Goal: Task Accomplishment & Management: Manage account settings

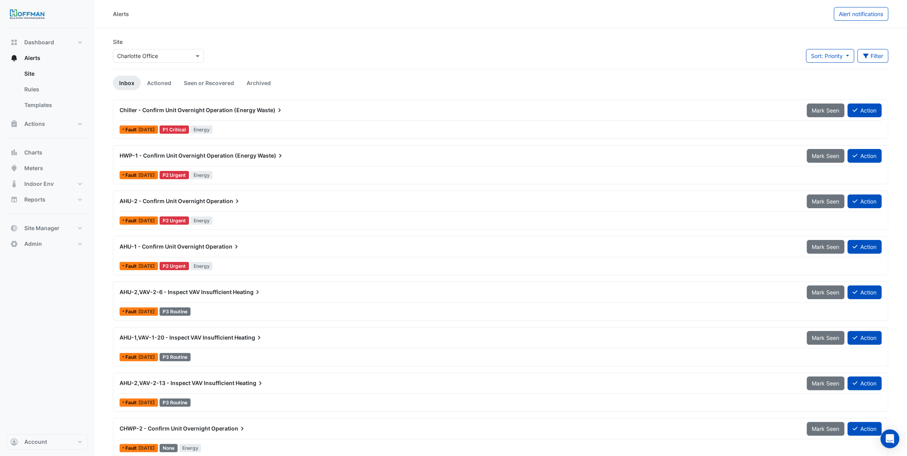
click at [254, 124] on div "Fault 2 days ago P1 Critical Energy" at bounding box center [501, 129] width 764 height 11
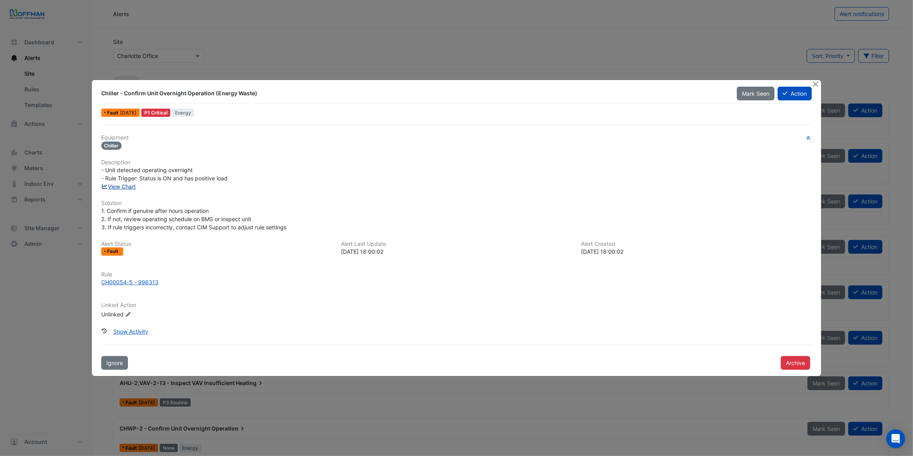
click at [120, 189] on link "View Chart" at bounding box center [118, 186] width 35 height 7
click at [812, 86] on button "Close" at bounding box center [815, 84] width 8 height 8
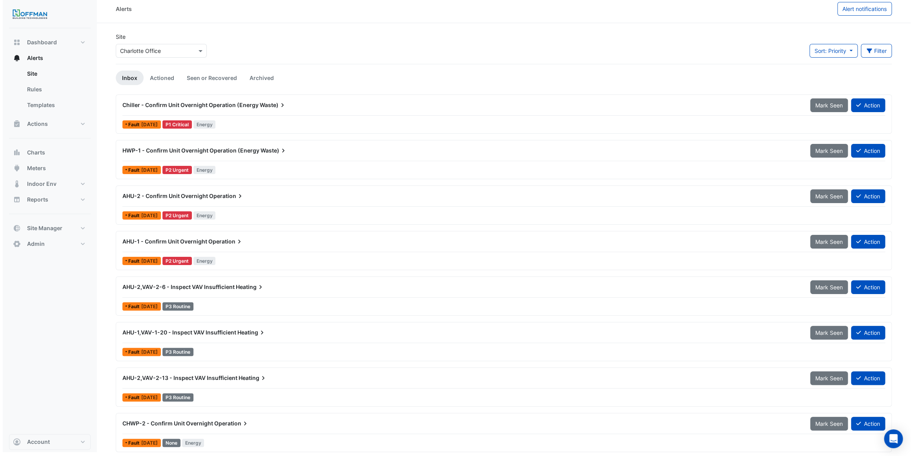
scroll to position [6, 0]
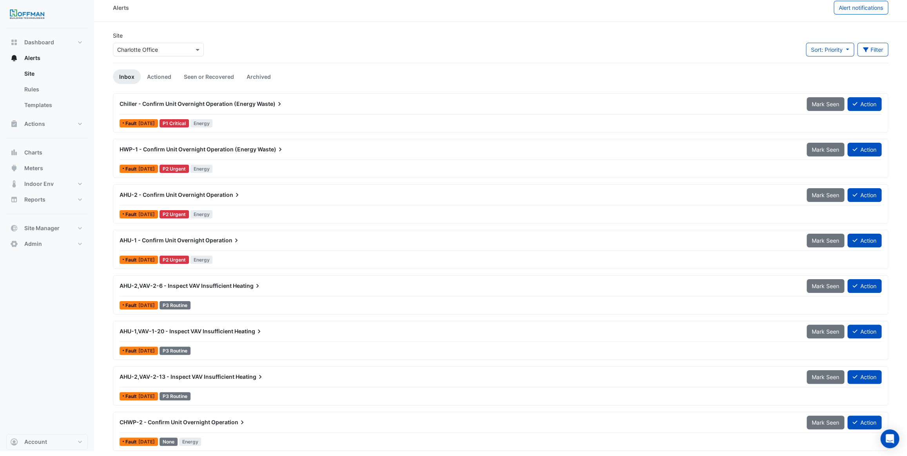
click at [249, 309] on div "Fault 2 days ago P3 Routine" at bounding box center [501, 305] width 764 height 11
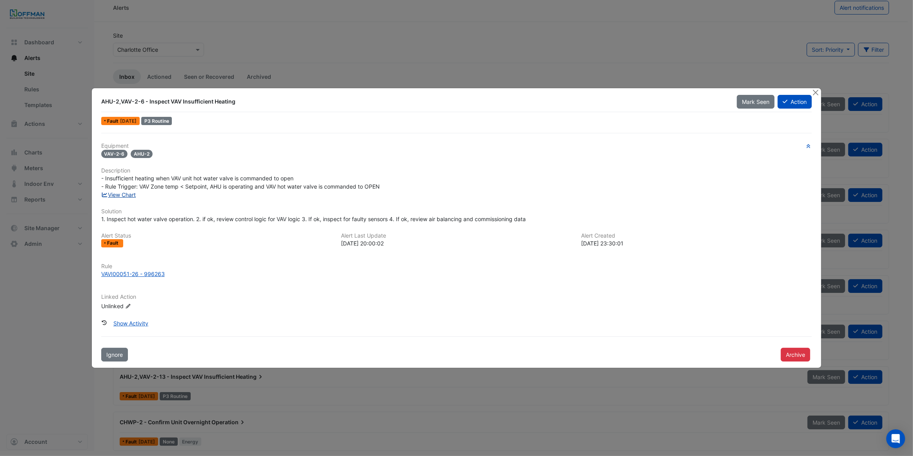
click at [126, 193] on link "View Chart" at bounding box center [118, 194] width 35 height 7
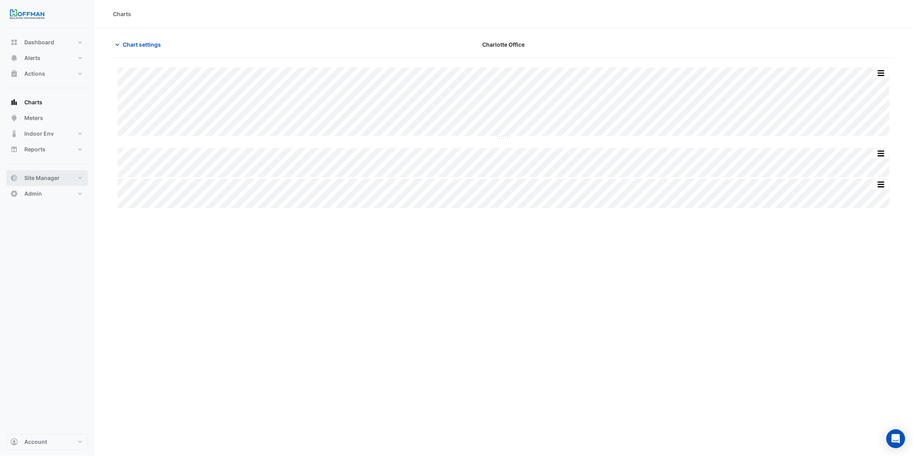
click at [44, 174] on span "Site Manager" at bounding box center [41, 178] width 35 height 8
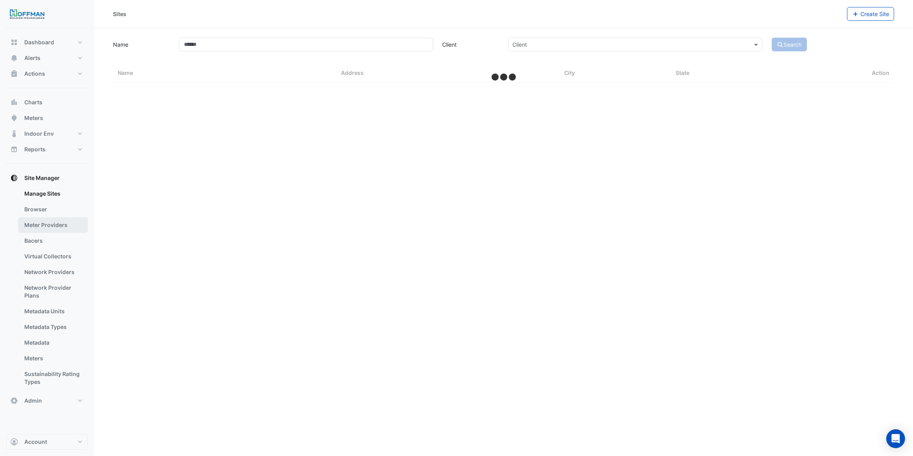
select select "***"
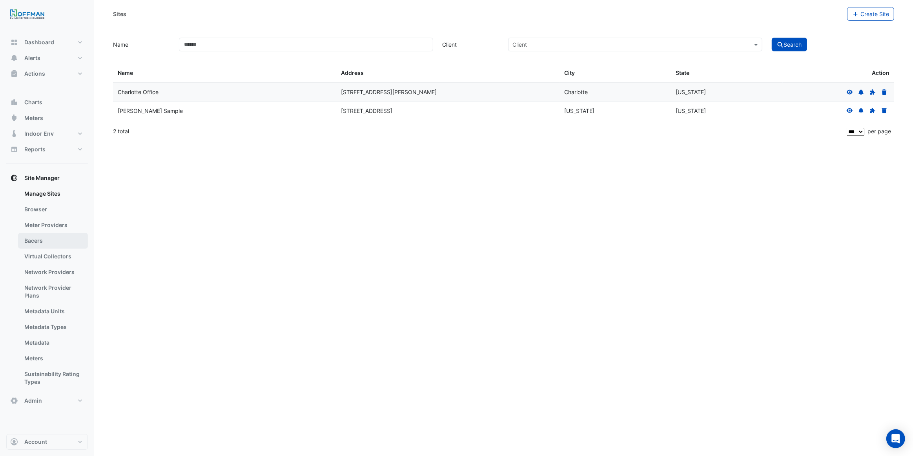
click at [53, 238] on link "Bacers" at bounding box center [53, 241] width 70 height 16
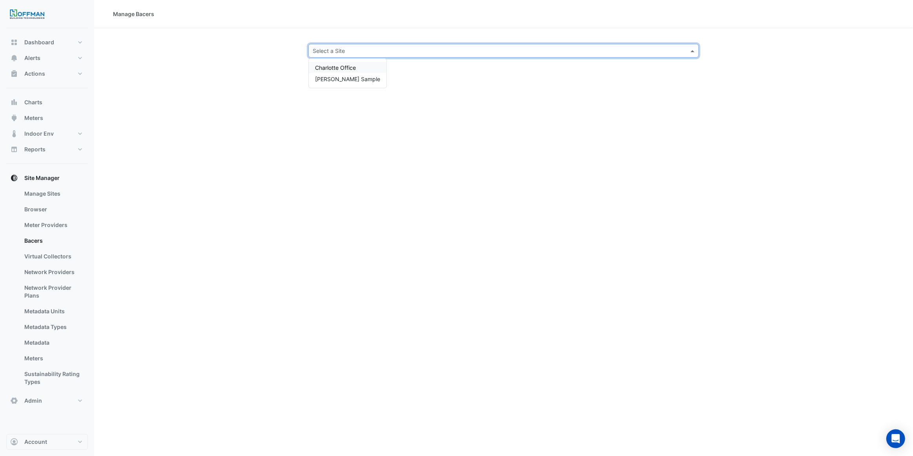
click at [341, 55] on div "Select a Site" at bounding box center [503, 51] width 391 height 14
click at [342, 67] on span "Charlotte Office" at bounding box center [335, 67] width 41 height 7
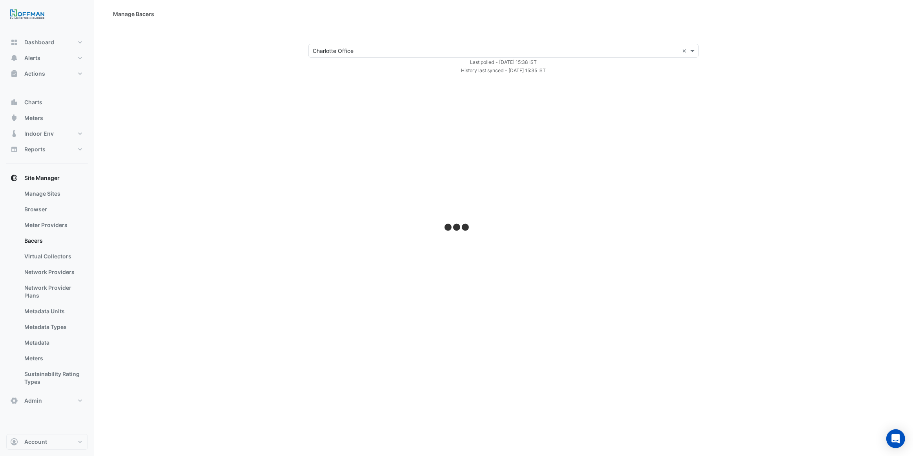
select select "***"
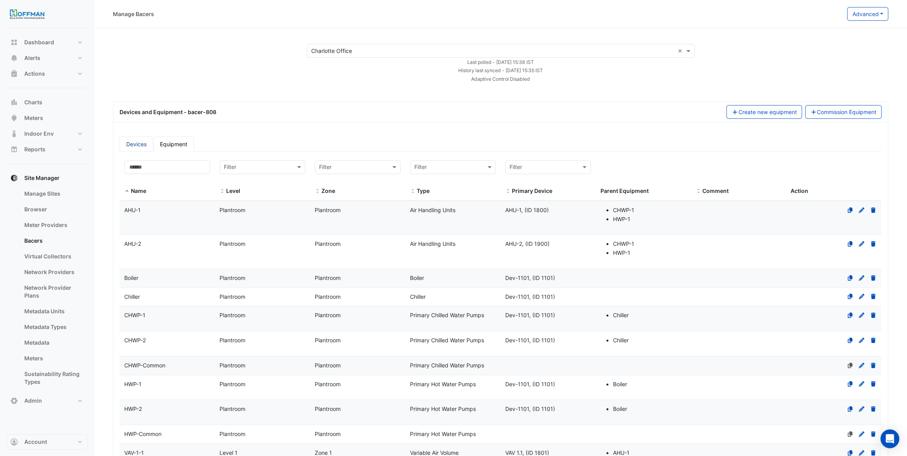
click at [139, 145] on link "Devices" at bounding box center [137, 143] width 34 height 15
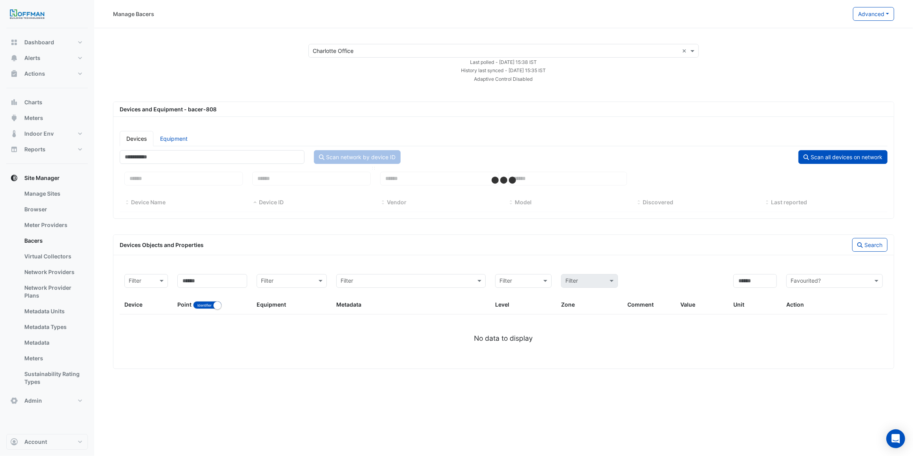
select select "***"
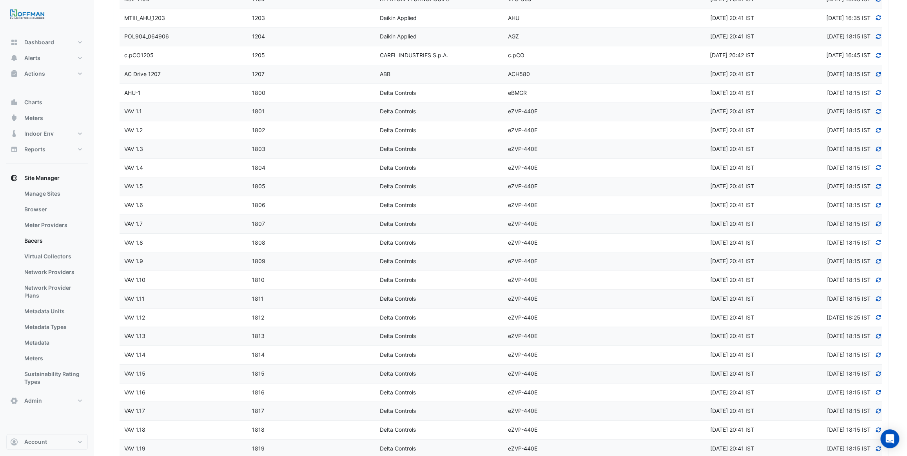
scroll to position [285, 0]
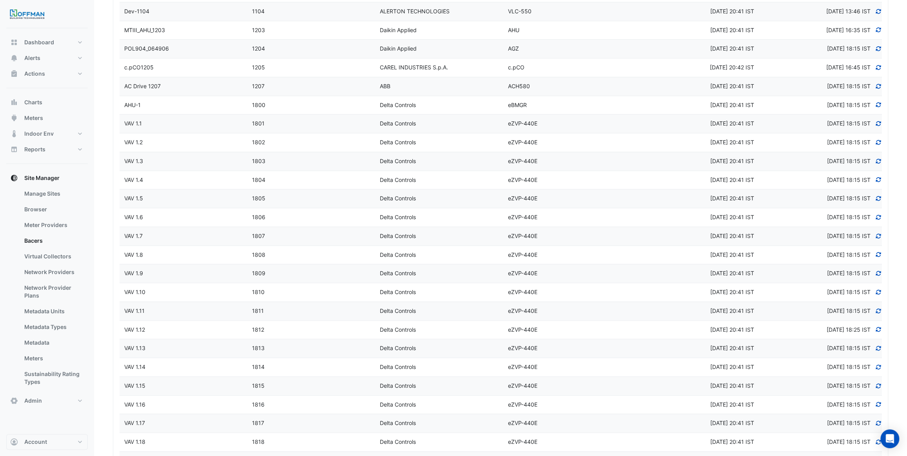
click at [881, 102] on icon at bounding box center [879, 104] width 5 height 5
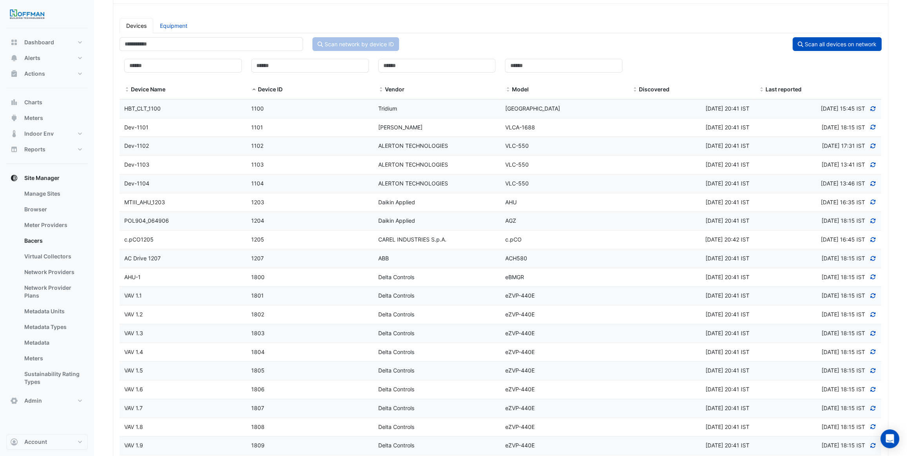
scroll to position [0, 0]
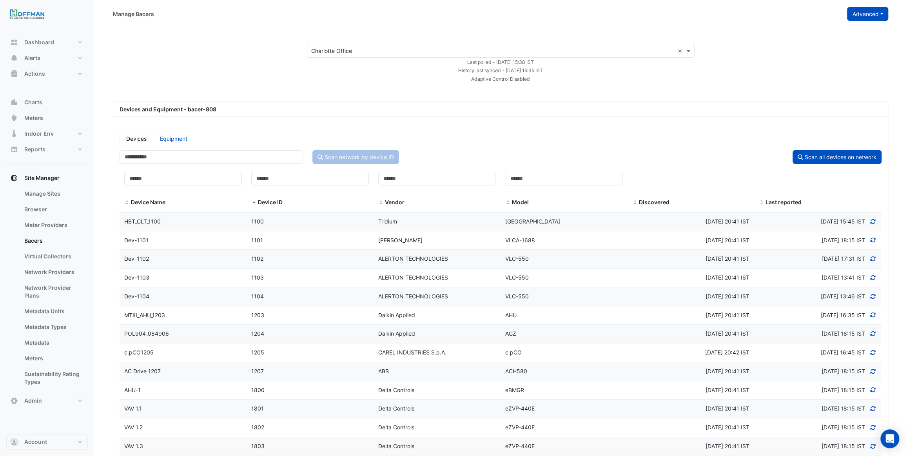
click at [863, 16] on button "Advanced" at bounding box center [867, 14] width 41 height 14
click at [850, 61] on span "Configure bacer-808" at bounding box center [829, 64] width 54 height 7
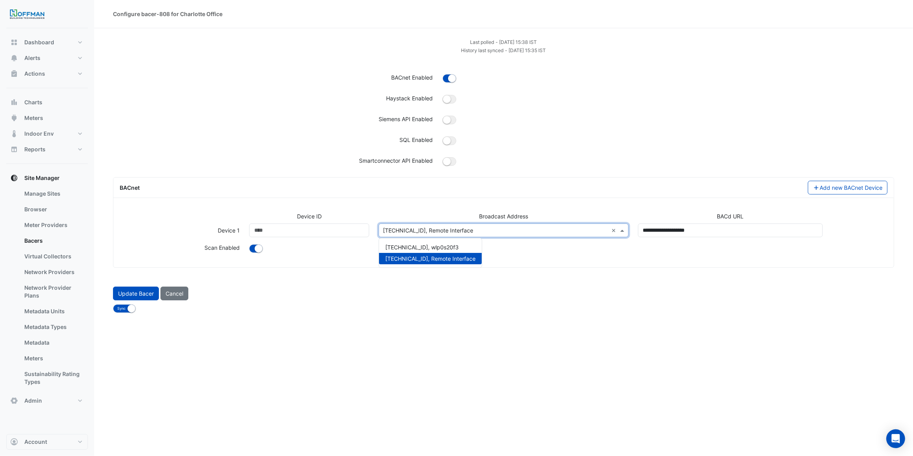
click at [459, 227] on input "text" at bounding box center [495, 231] width 225 height 8
click at [467, 206] on div "Device ID Broadcast Address BACd URL Device 1 Device ID **** Broadcast Address …" at bounding box center [503, 237] width 780 height 62
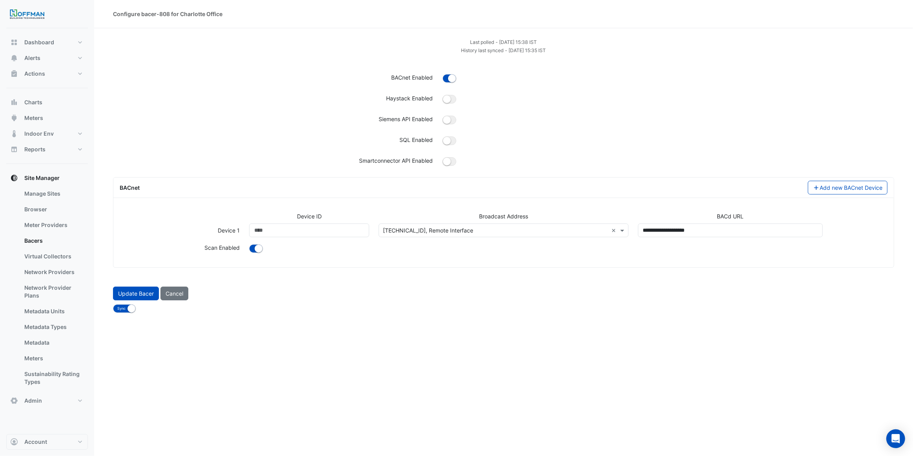
click at [439, 233] on input "text" at bounding box center [495, 231] width 225 height 8
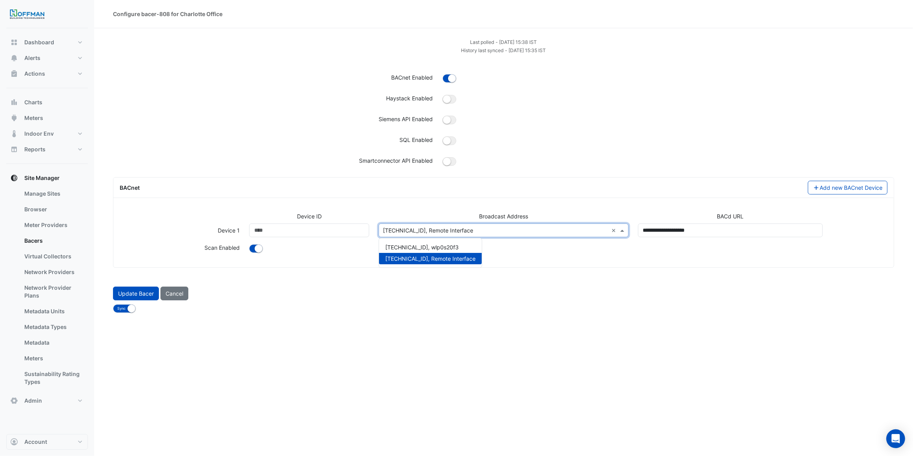
click at [352, 249] on div at bounding box center [567, 249] width 647 height 11
click at [476, 233] on input "text" at bounding box center [495, 231] width 225 height 8
click at [502, 248] on div at bounding box center [567, 249] width 647 height 11
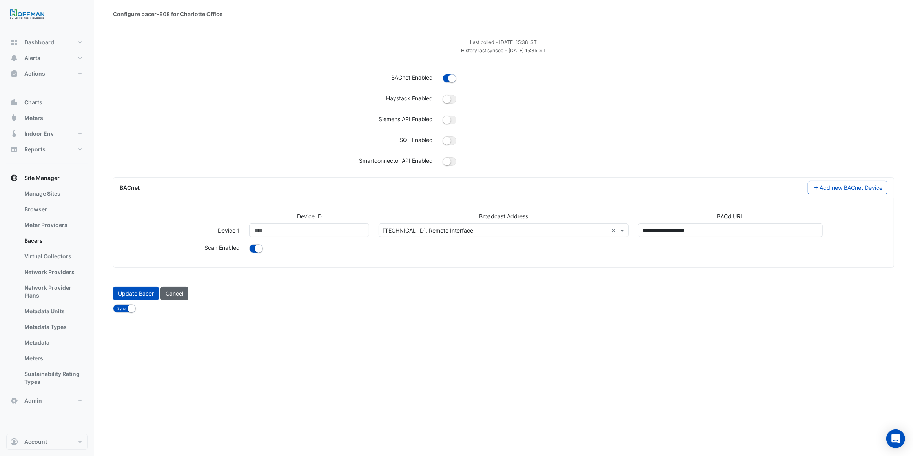
click at [176, 295] on button "Cancel" at bounding box center [174, 294] width 28 height 14
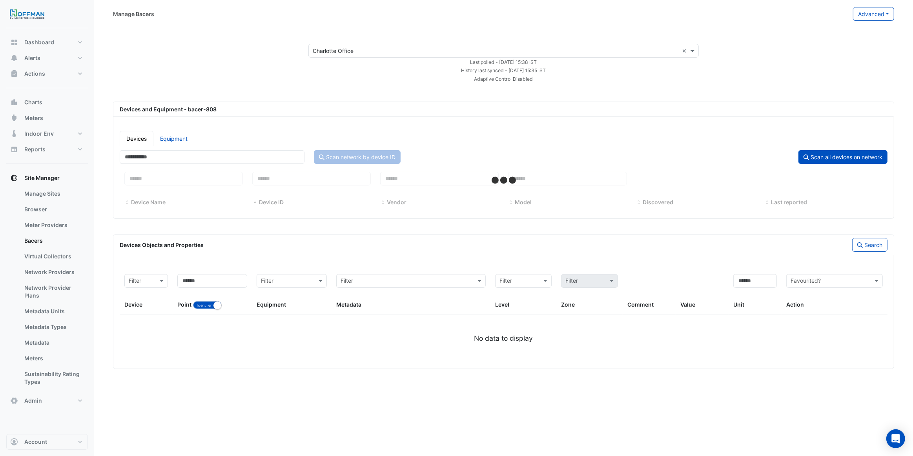
select select "***"
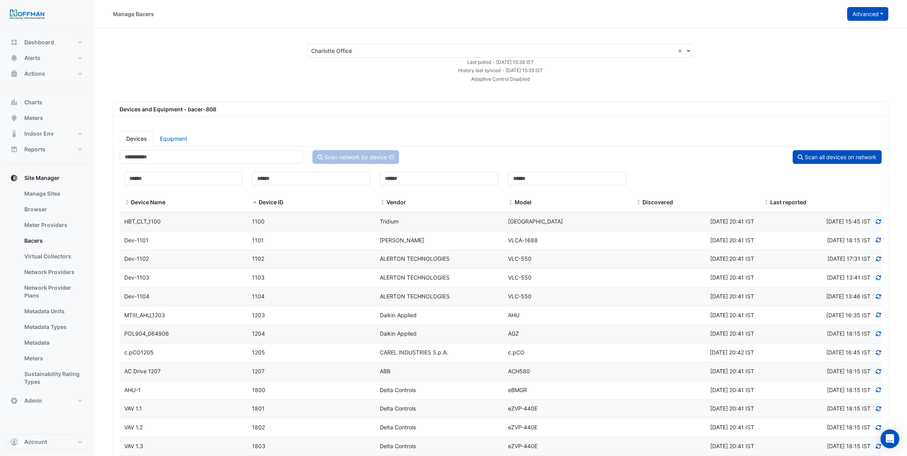
click at [884, 16] on button "Advanced" at bounding box center [867, 14] width 41 height 14
click at [835, 64] on span "Configure bacer-808" at bounding box center [829, 64] width 54 height 7
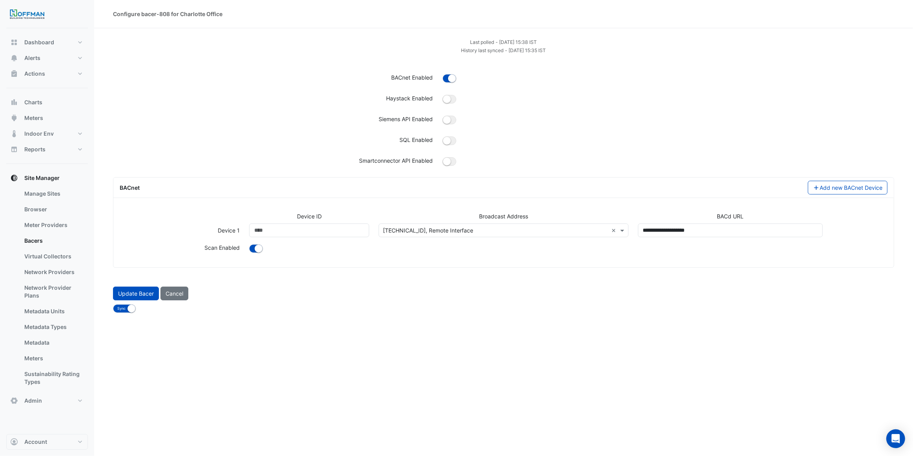
click at [471, 227] on input "text" at bounding box center [495, 231] width 225 height 8
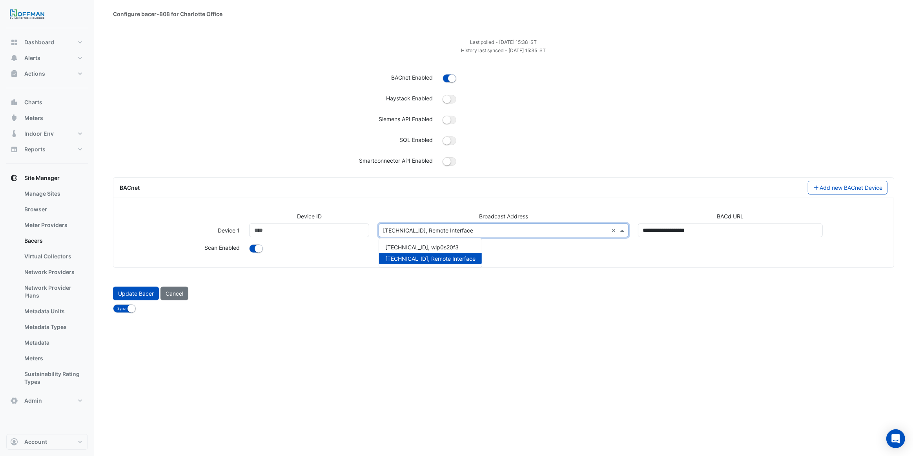
click at [462, 210] on div "Device ID Broadcast Address BACd URL Device 1 Device ID **** Broadcast Address …" at bounding box center [503, 237] width 780 height 62
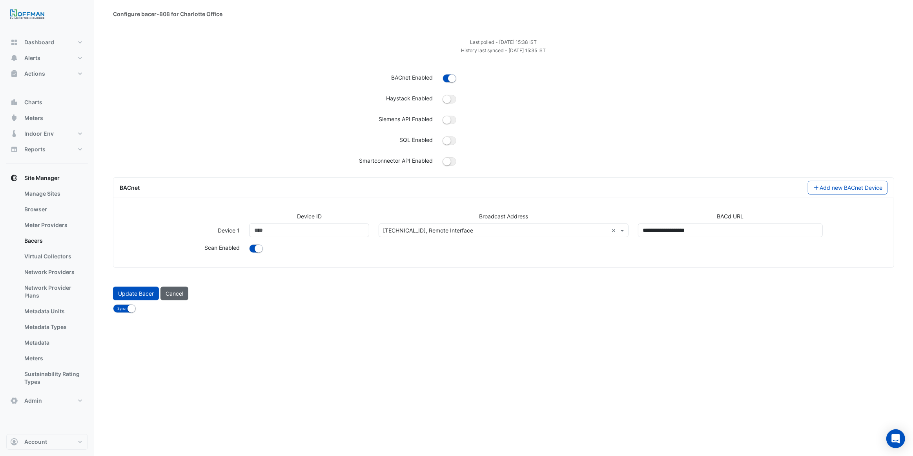
click at [169, 296] on button "Cancel" at bounding box center [174, 294] width 28 height 14
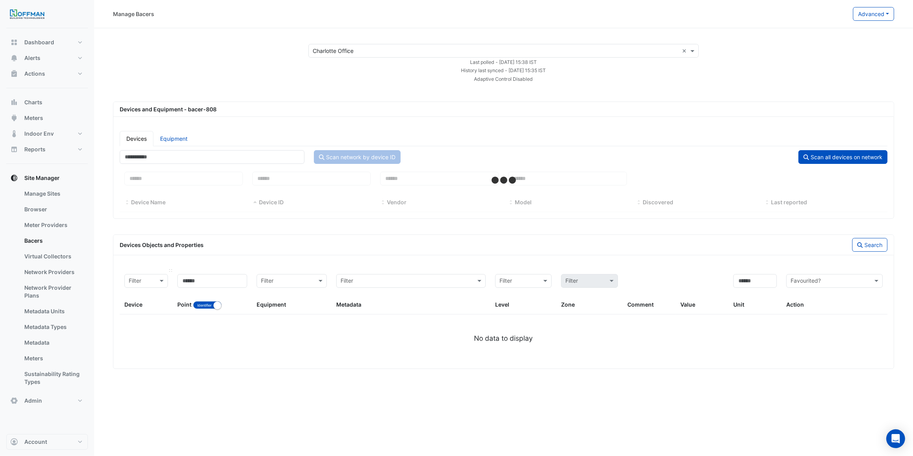
select select "***"
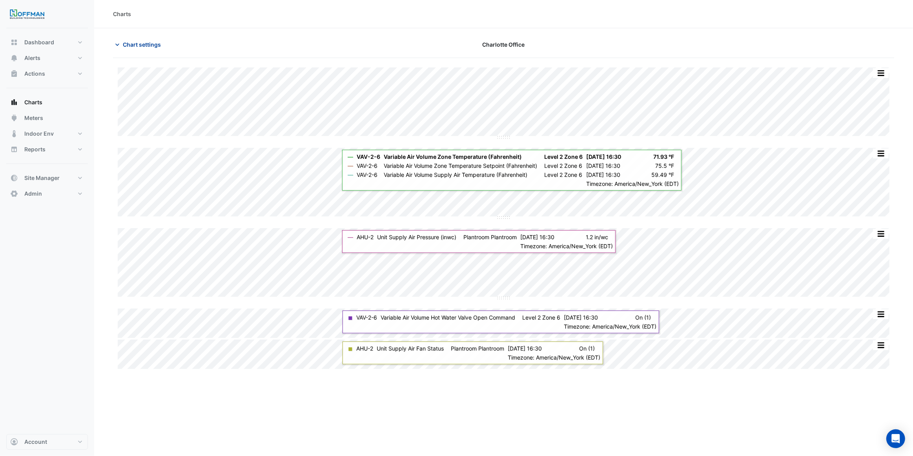
click at [127, 41] on span "Chart settings" at bounding box center [142, 44] width 38 height 8
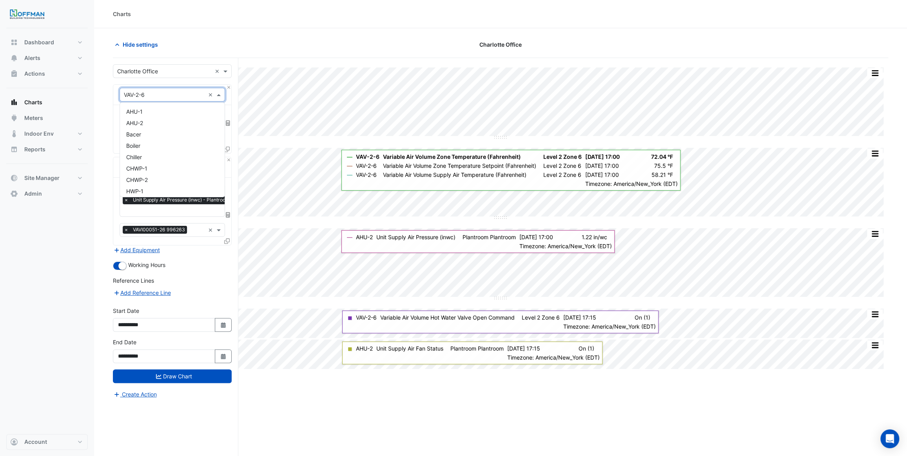
click at [150, 96] on input "text" at bounding box center [164, 95] width 81 height 8
click at [169, 114] on div "AHU-1" at bounding box center [172, 111] width 105 height 11
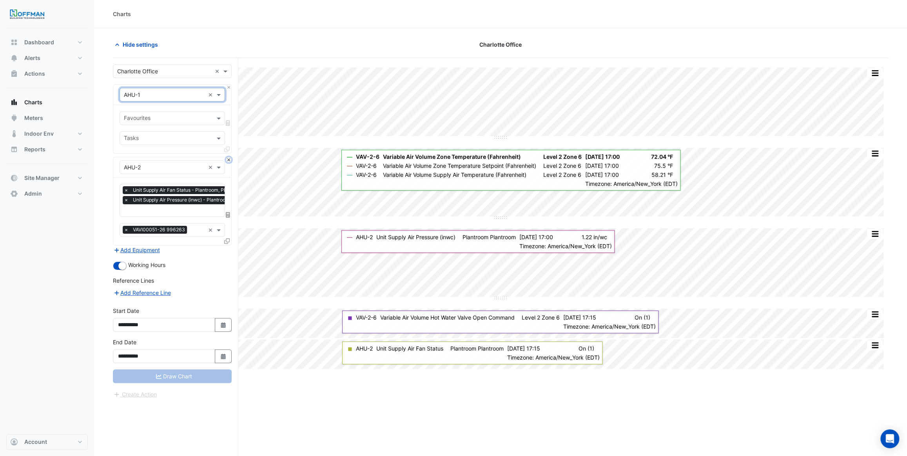
click at [230, 159] on button "Close" at bounding box center [228, 159] width 5 height 5
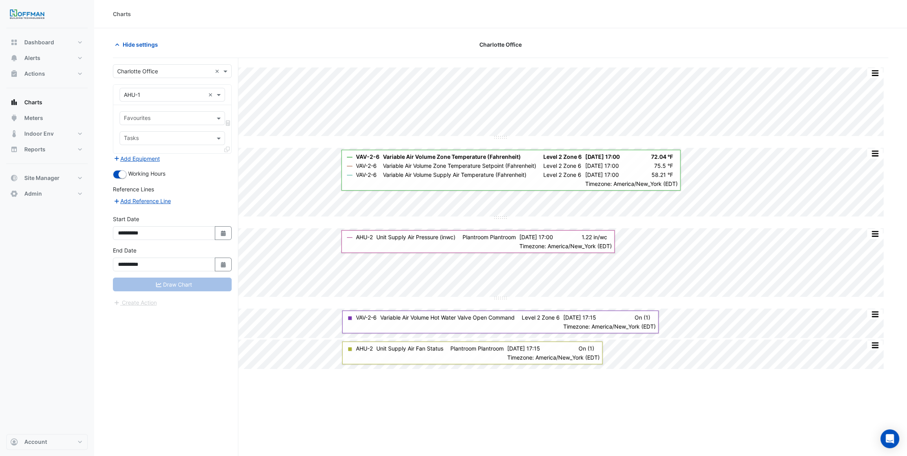
click at [174, 116] on input "text" at bounding box center [168, 119] width 88 height 8
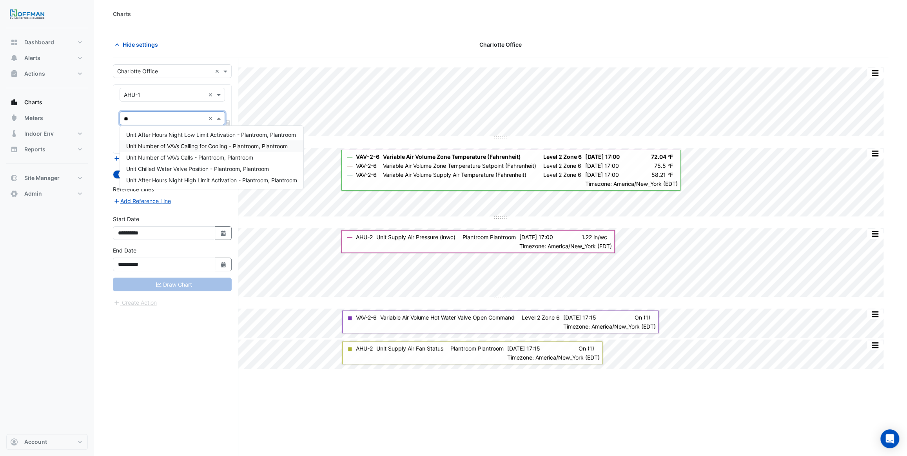
type input "***"
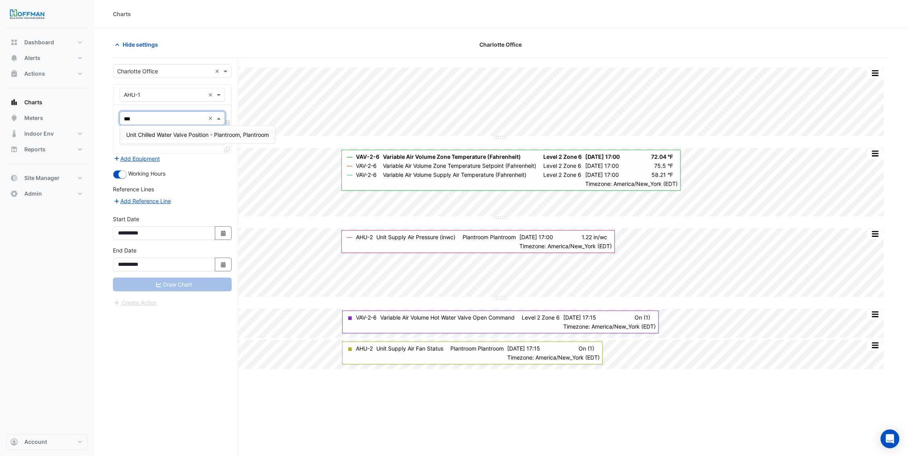
click at [190, 136] on span "Unit Chilled Water Valve Position - Plantroom, Plantroom" at bounding box center [197, 134] width 143 height 7
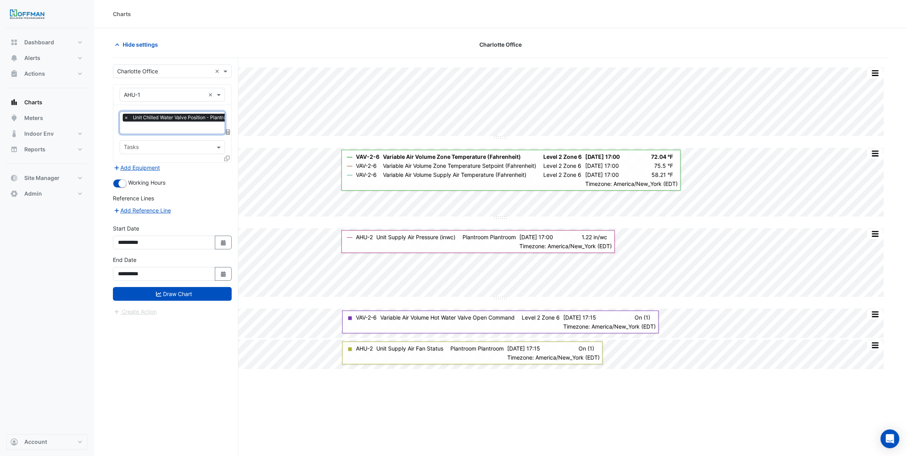
click at [176, 131] on input "text" at bounding box center [193, 128] width 139 height 8
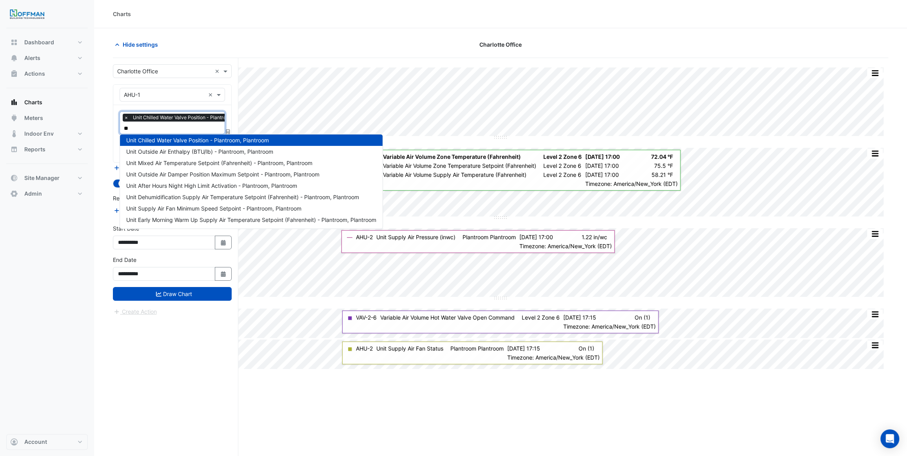
scroll to position [15, 0]
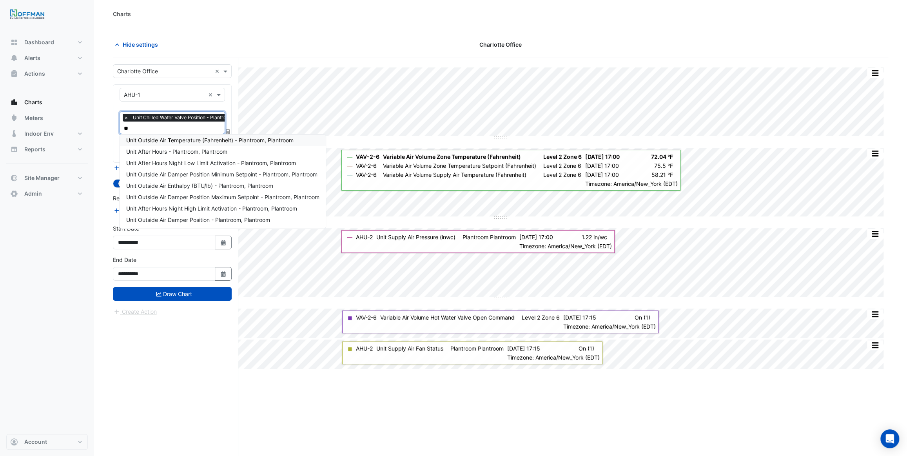
type input "***"
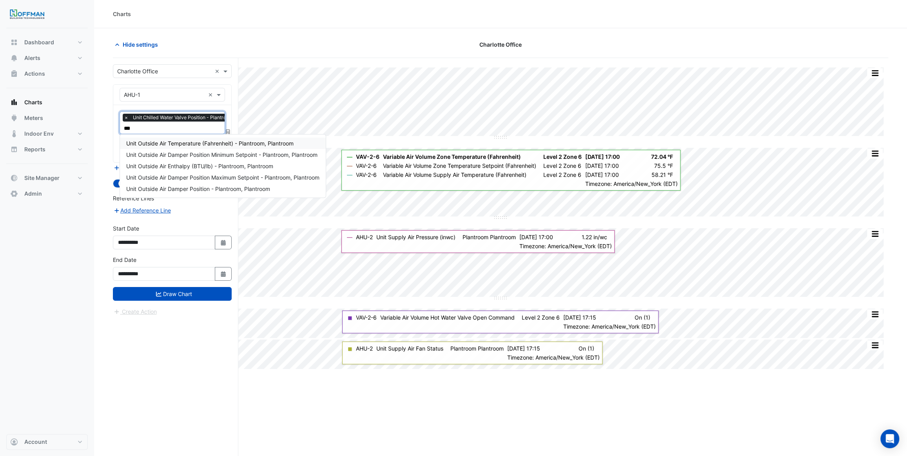
scroll to position [0, 0]
click at [198, 145] on span "Unit Outside Air Temperature (Fahrenheit) - Plantroom, Plantroom" at bounding box center [209, 143] width 167 height 7
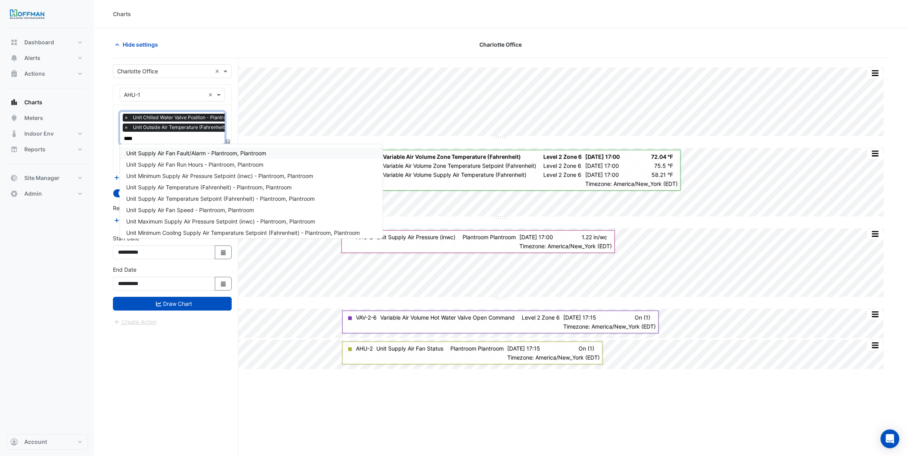
type input "*****"
click at [230, 187] on span "Unit Supply Air Temperature (Fahrenheit) - Plantroom, Plantroom" at bounding box center [208, 187] width 165 height 7
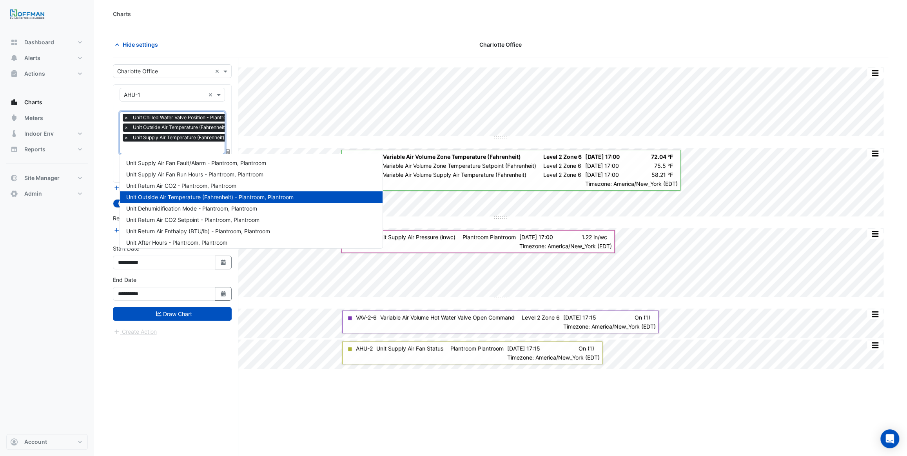
click at [183, 146] on input "text" at bounding box center [204, 148] width 160 height 8
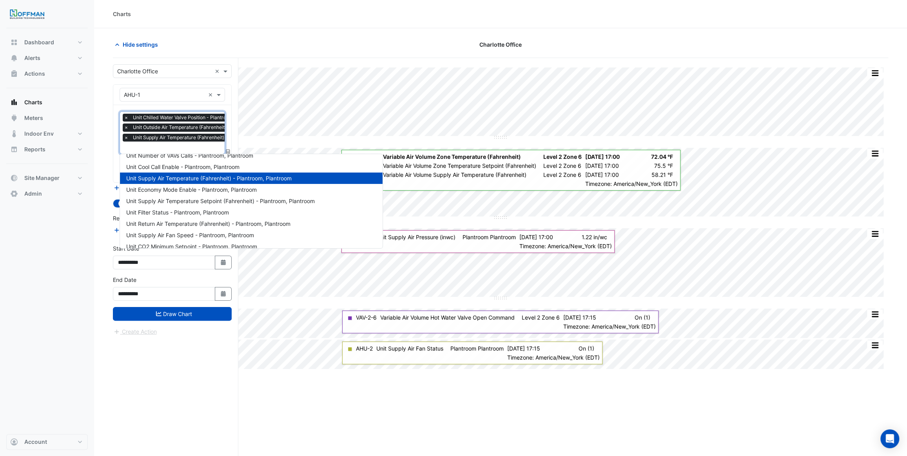
scroll to position [172, 0]
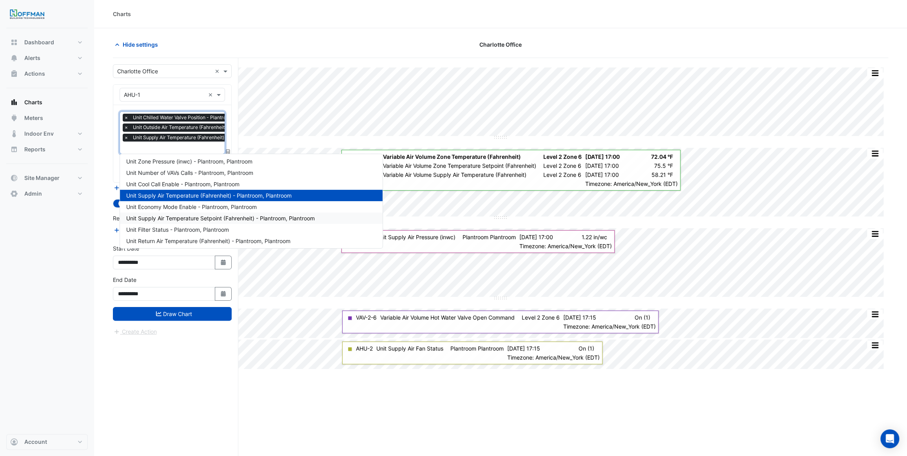
click at [216, 220] on span "Unit Supply Air Temperature Setpoint (Fahrenheit) - Plantroom, Plantroom" at bounding box center [220, 218] width 189 height 7
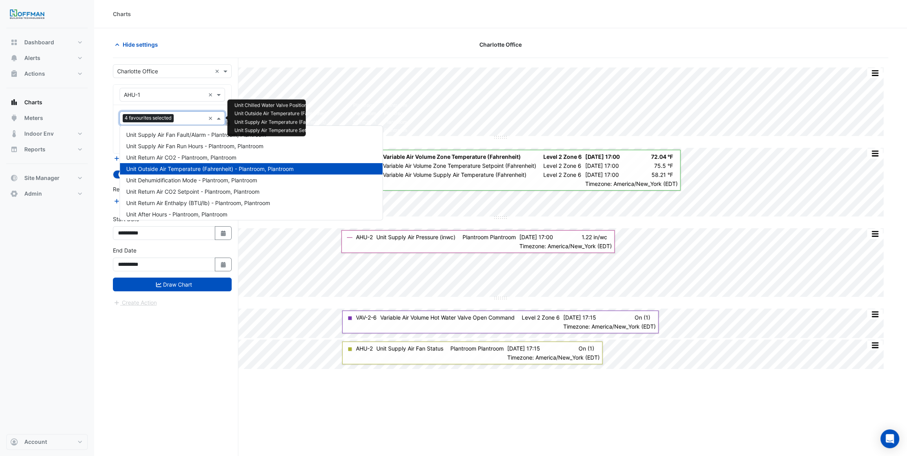
click at [185, 114] on div "Favourites 4 favourites selected" at bounding box center [162, 118] width 85 height 12
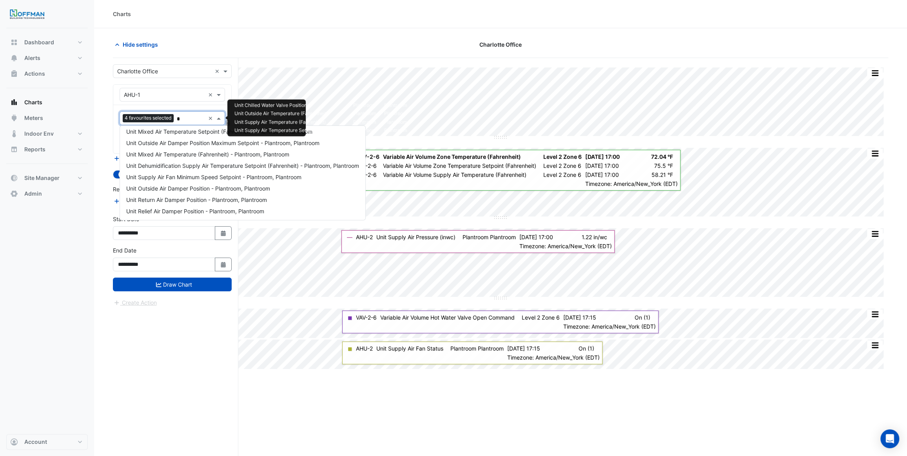
scroll to position [15, 0]
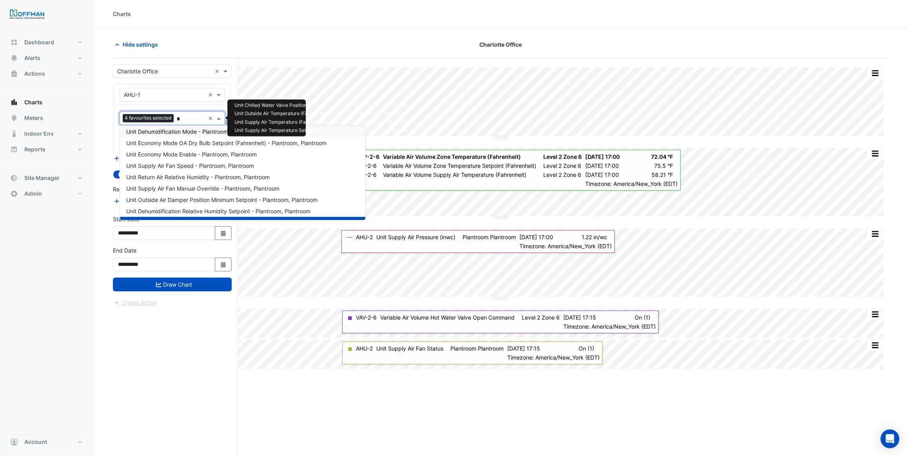
type input "**"
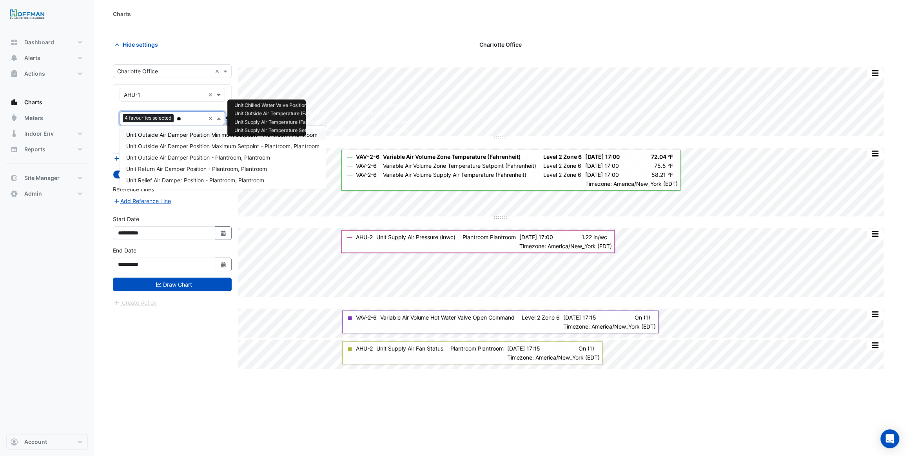
scroll to position [0, 0]
click at [195, 167] on span "Unit Return Air Damper Position - Plantroom, Plantroom" at bounding box center [196, 168] width 141 height 7
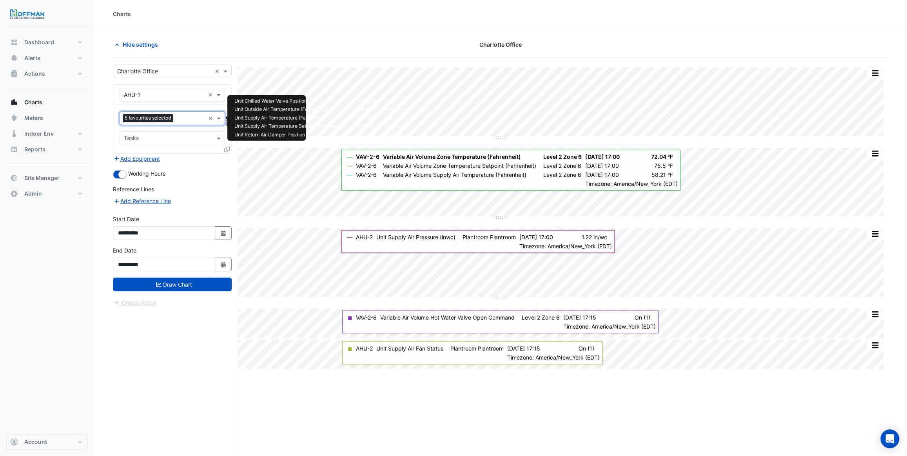
click at [189, 122] on input "text" at bounding box center [190, 119] width 29 height 8
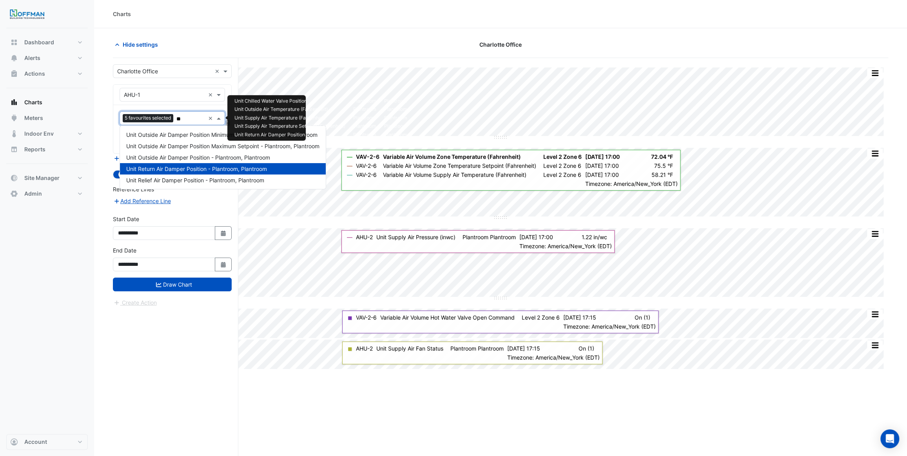
type input "***"
click at [206, 159] on span "Unit Outside Air Damper Position - Plantroom, Plantroom" at bounding box center [198, 157] width 144 height 7
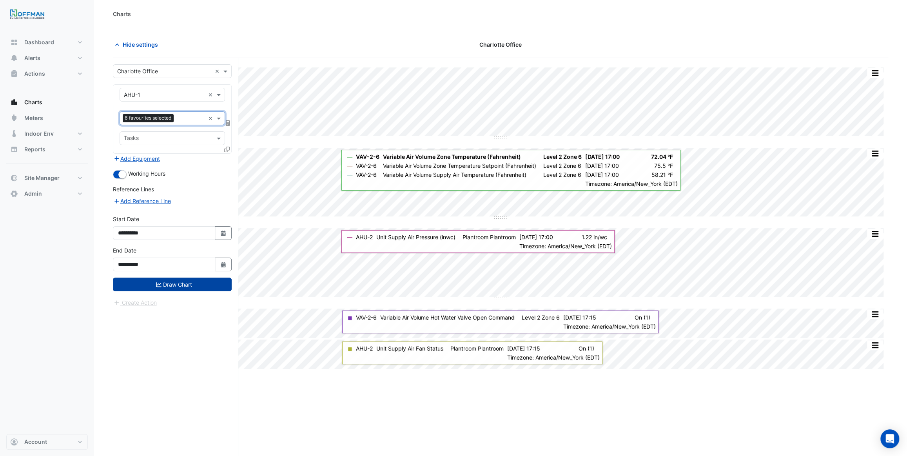
click at [187, 281] on button "Draw Chart" at bounding box center [172, 285] width 119 height 14
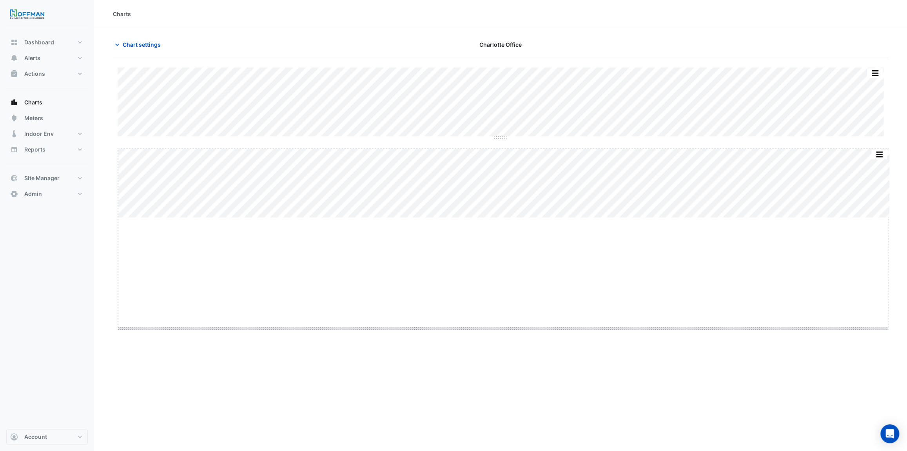
drag, startPoint x: 499, startPoint y: 216, endPoint x: 478, endPoint y: 327, distance: 112.7
click at [133, 43] on span "Chart settings" at bounding box center [142, 44] width 38 height 8
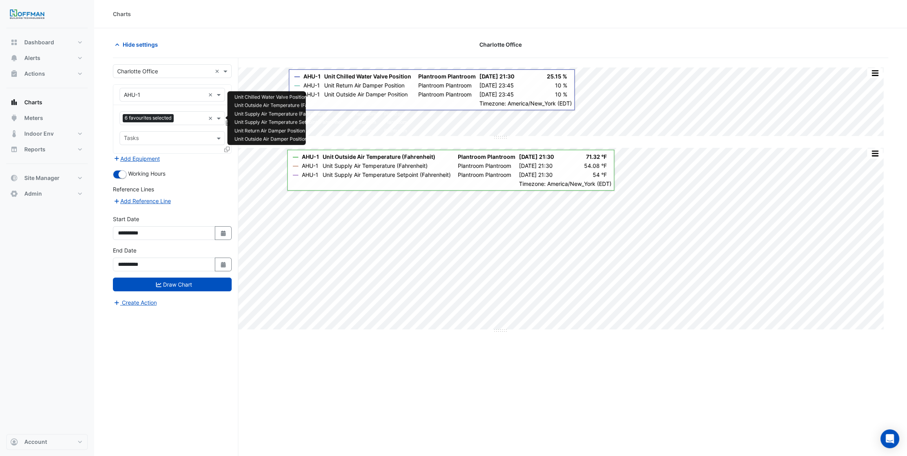
click at [188, 116] on input "text" at bounding box center [191, 119] width 28 height 8
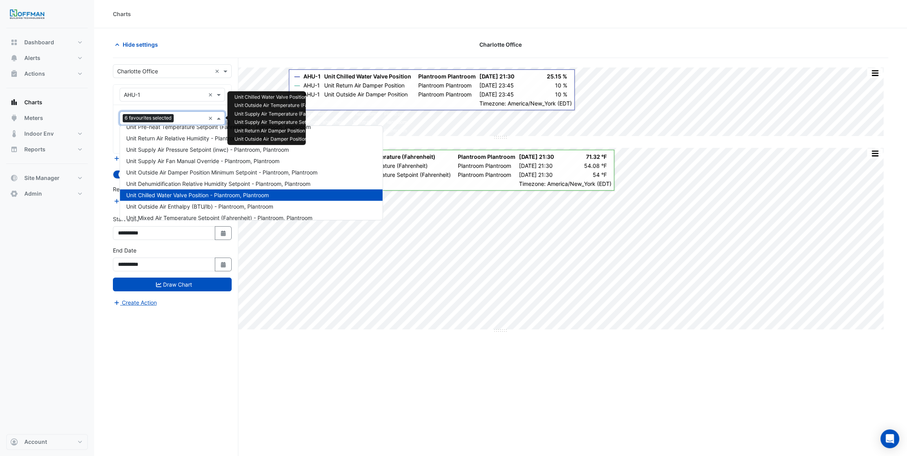
scroll to position [347, 0]
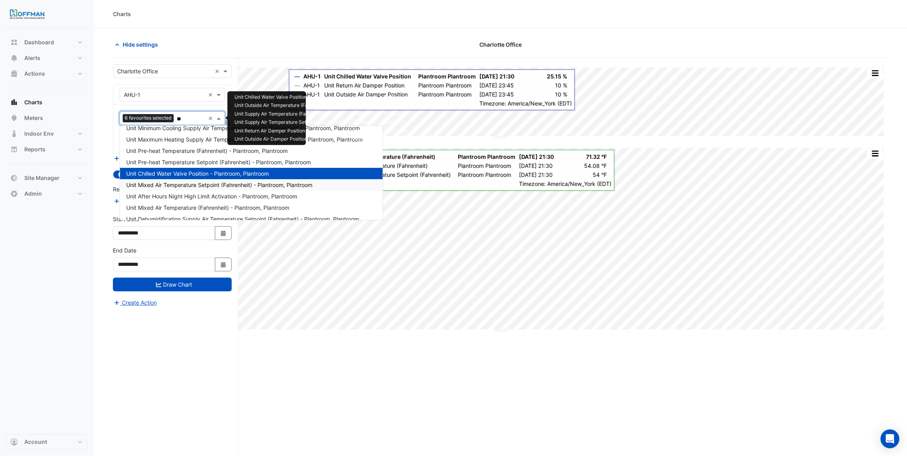
type input "***"
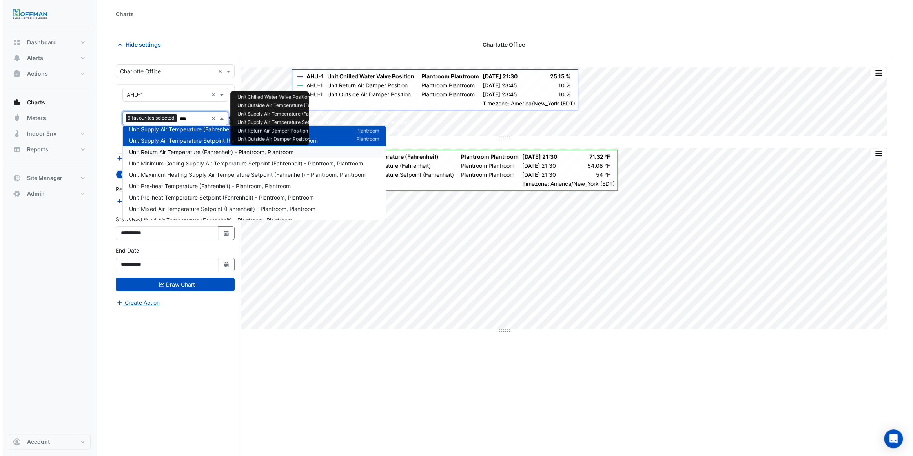
scroll to position [0, 0]
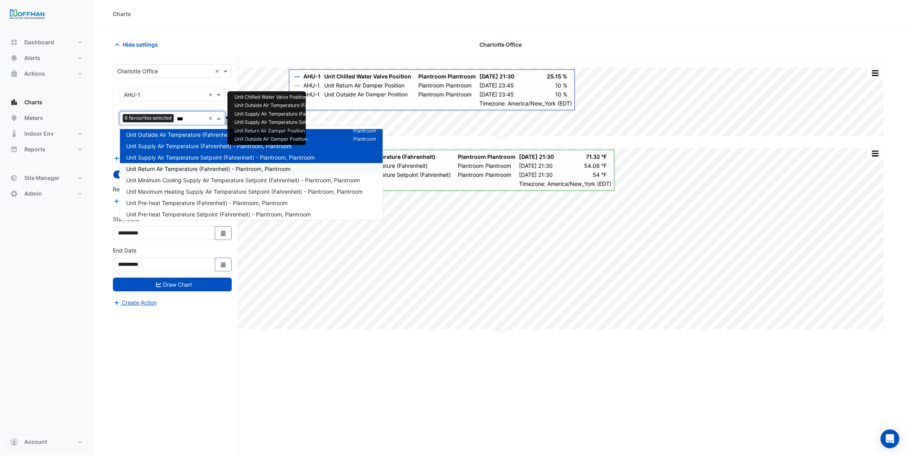
click at [200, 167] on span "Unit Return Air Temperature (Fahrenheit) - Plantroom, Plantroom" at bounding box center [208, 168] width 164 height 7
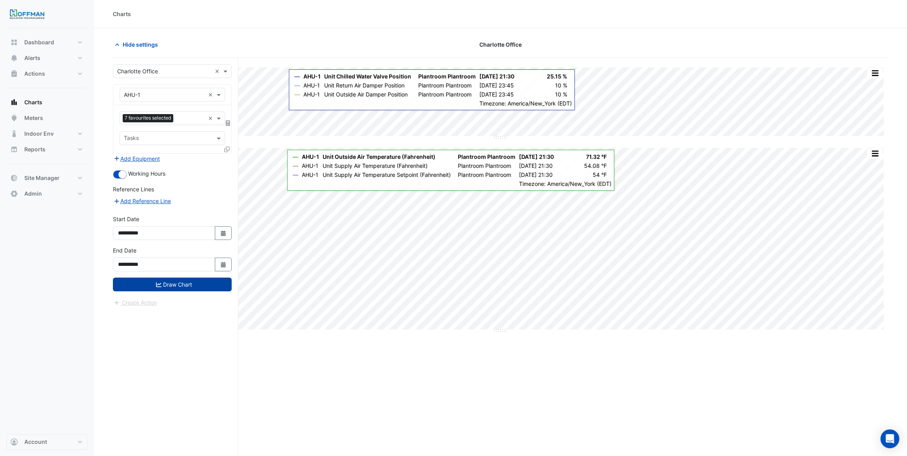
click at [189, 284] on button "Draw Chart" at bounding box center [172, 285] width 119 height 14
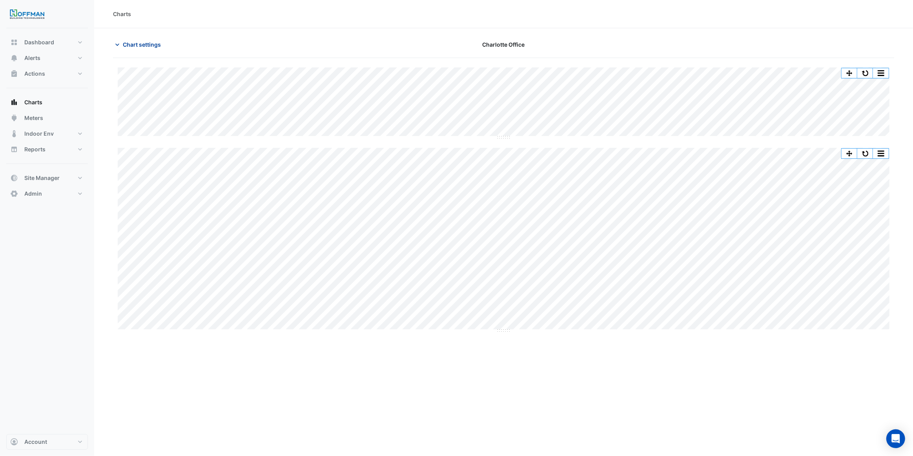
click at [132, 44] on span "Chart settings" at bounding box center [142, 44] width 38 height 8
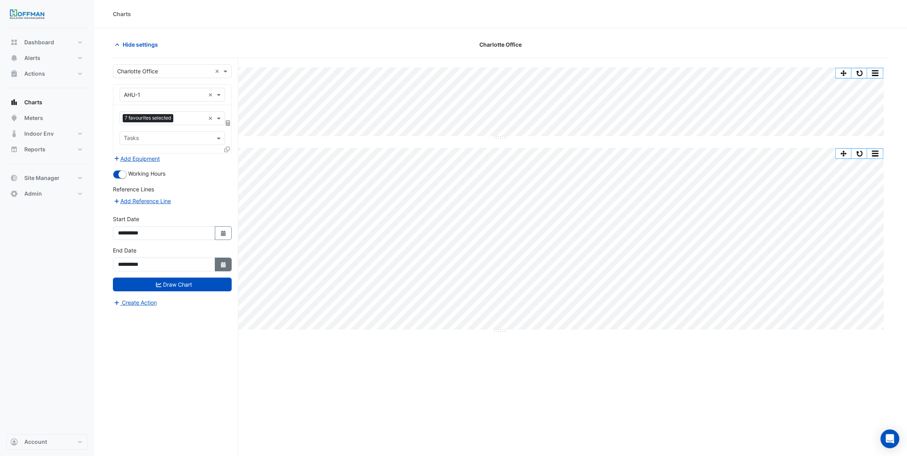
click at [223, 267] on button "Select Date" at bounding box center [223, 265] width 17 height 14
select select "*"
click at [256, 362] on div "Split All Split None Print Save as JPEG Save as PNG Pivot Data Table Export CSV…" at bounding box center [501, 272] width 776 height 428
click at [42, 182] on button "Site Manager" at bounding box center [47, 178] width 82 height 16
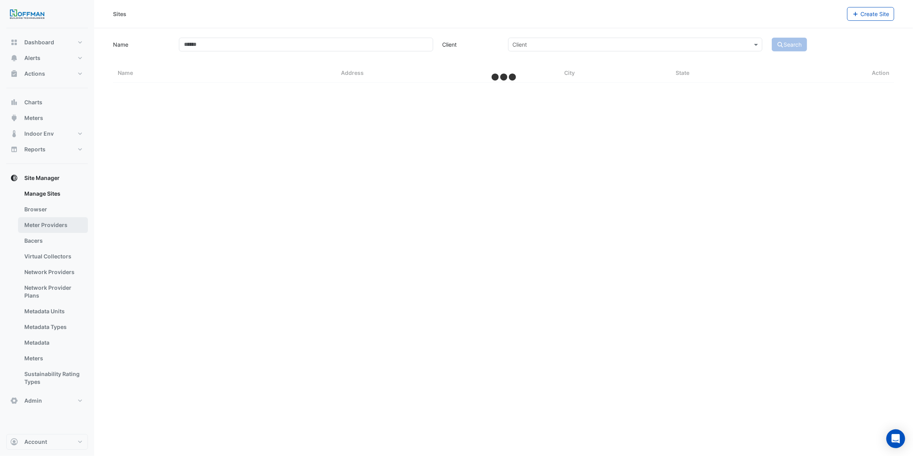
select select "***"
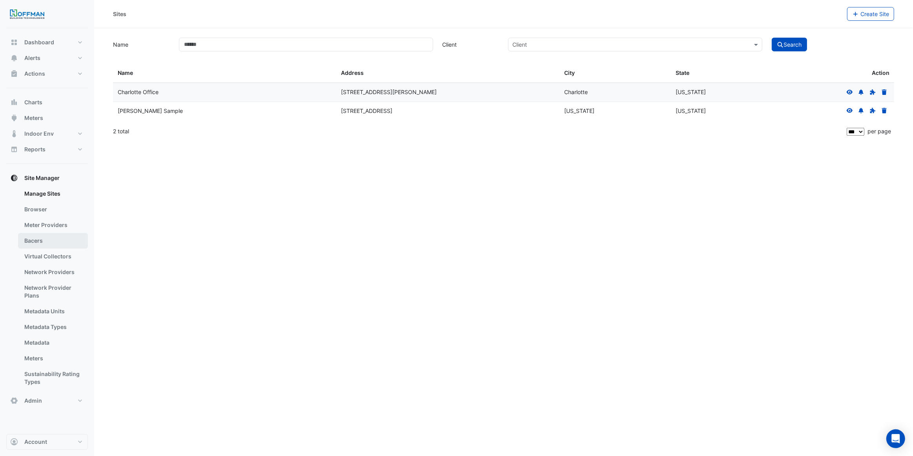
click at [51, 235] on link "Bacers" at bounding box center [53, 241] width 70 height 16
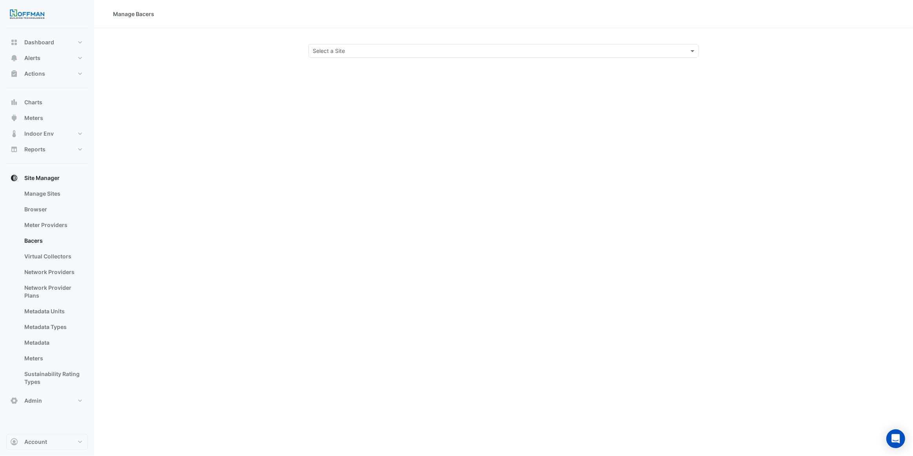
click at [371, 57] on div "Select a Site" at bounding box center [503, 51] width 391 height 14
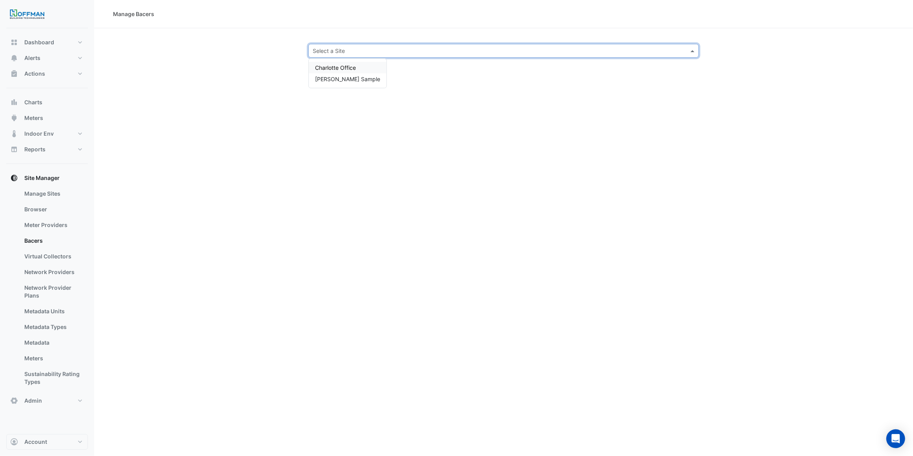
click at [353, 70] on span "Charlotte Office" at bounding box center [335, 67] width 41 height 7
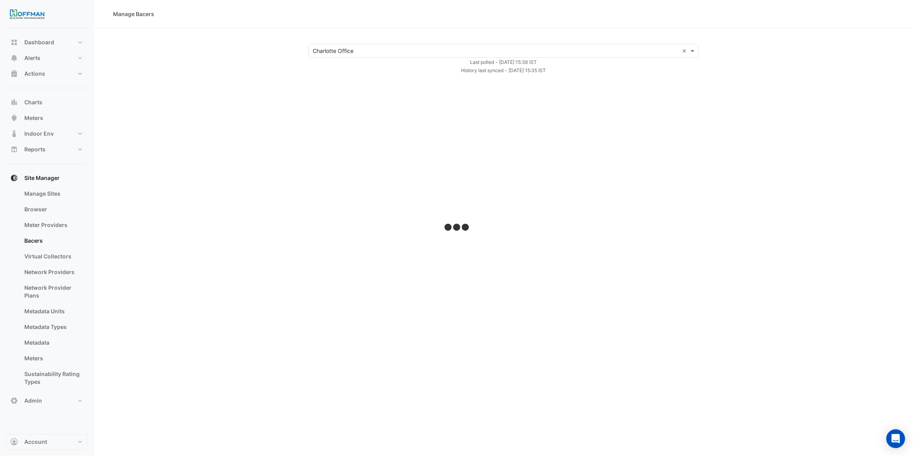
select select "***"
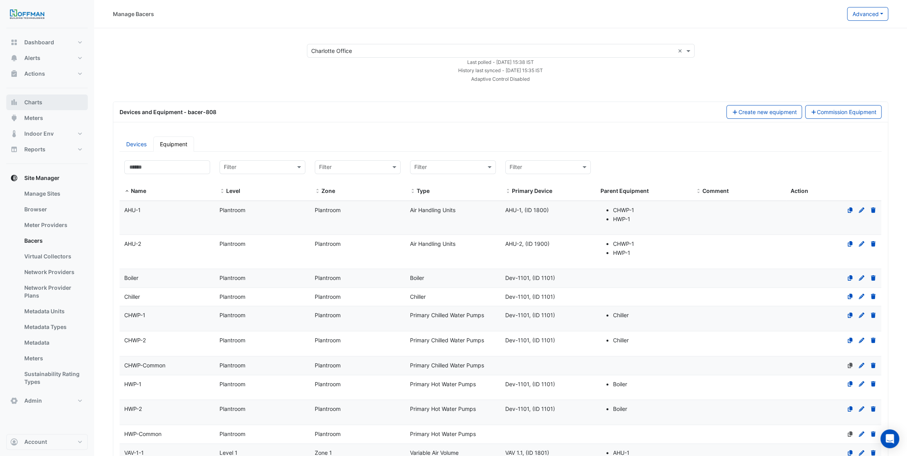
click at [45, 103] on button "Charts" at bounding box center [47, 103] width 82 height 16
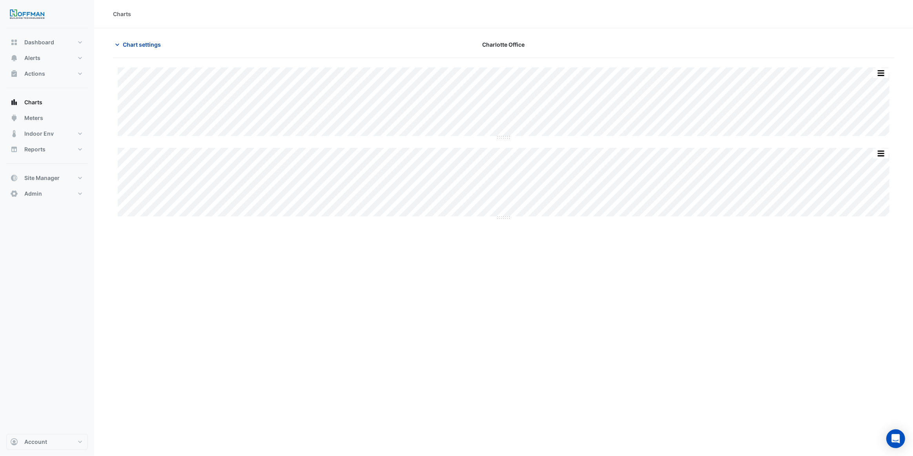
click at [140, 47] on span "Chart settings" at bounding box center [142, 44] width 38 height 8
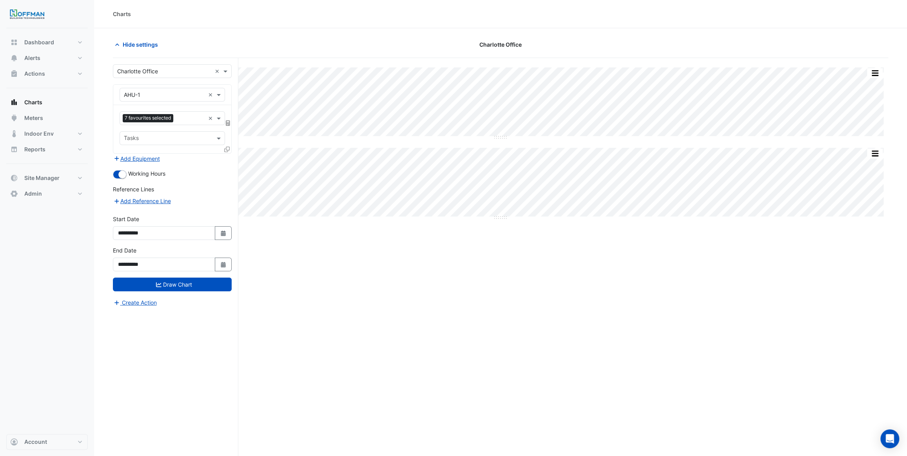
click at [229, 148] on icon at bounding box center [226, 149] width 5 height 5
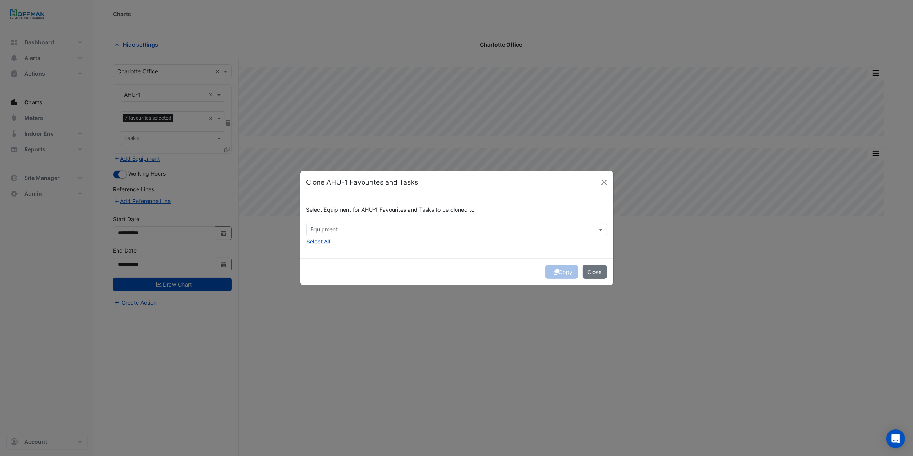
click at [336, 227] on input "text" at bounding box center [452, 230] width 283 height 8
click at [326, 248] on span "AHU-2" at bounding box center [321, 246] width 17 height 7
click at [362, 248] on div "Select Equipment for AHU-1 Favourites and Tasks to be cloned to Equipment × AHU…" at bounding box center [456, 226] width 313 height 64
click at [565, 275] on button "Copy" at bounding box center [561, 272] width 33 height 14
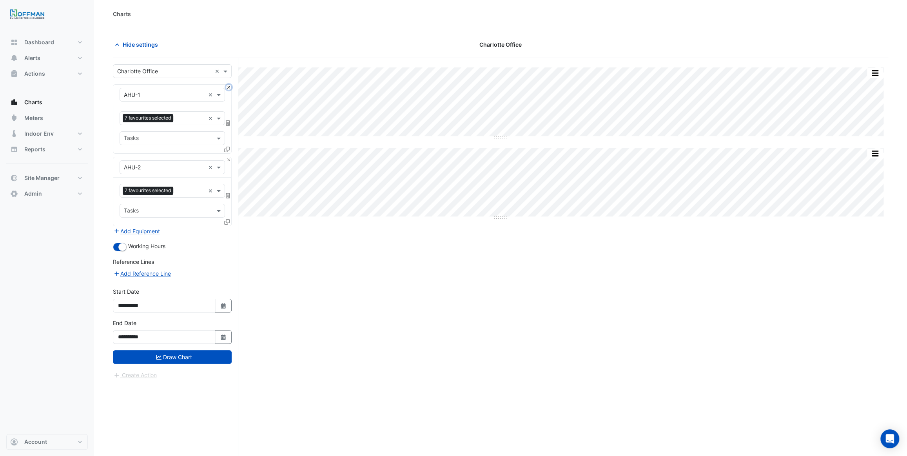
click at [228, 87] on button "Close" at bounding box center [228, 87] width 5 height 5
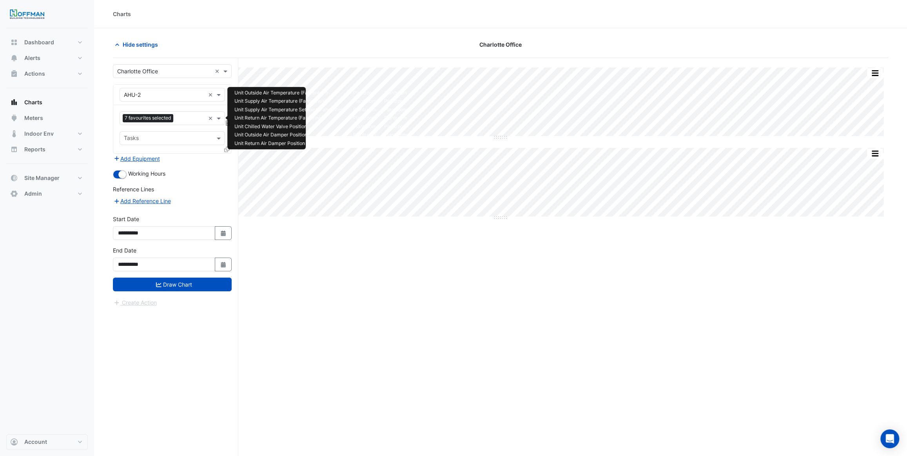
click at [188, 117] on input "text" at bounding box center [190, 119] width 29 height 8
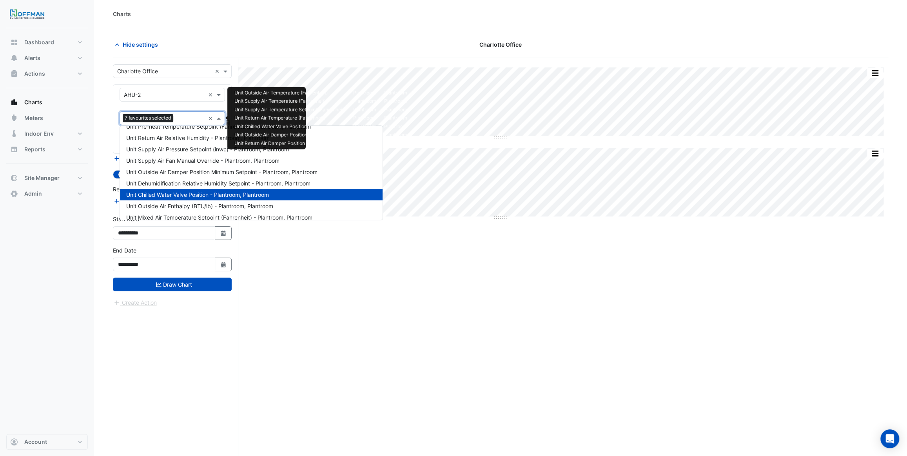
scroll to position [349, 0]
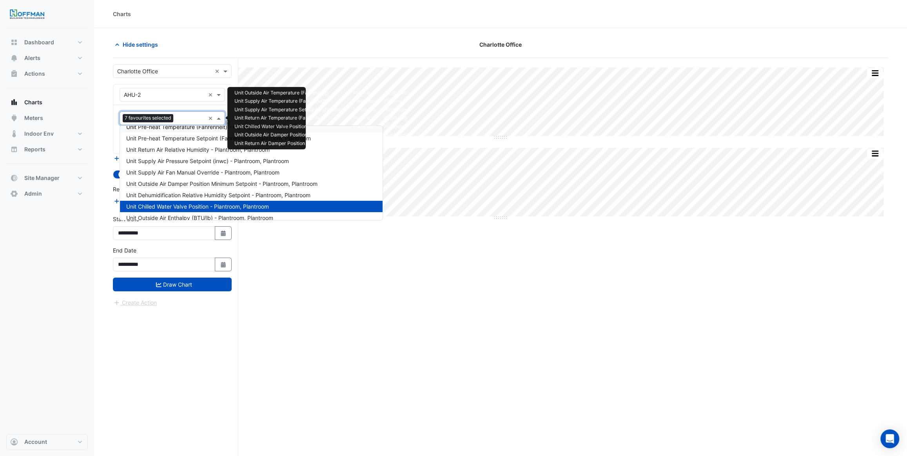
click at [180, 128] on span "Unit Pre-heat Temperature (Fahrenheit) - Plantroom, Plantroom" at bounding box center [207, 127] width 162 height 7
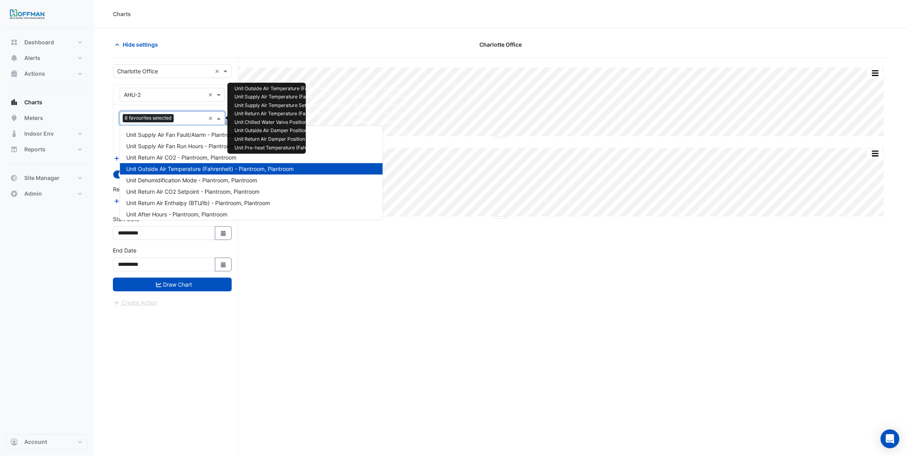
click at [182, 119] on input "text" at bounding box center [191, 119] width 28 height 8
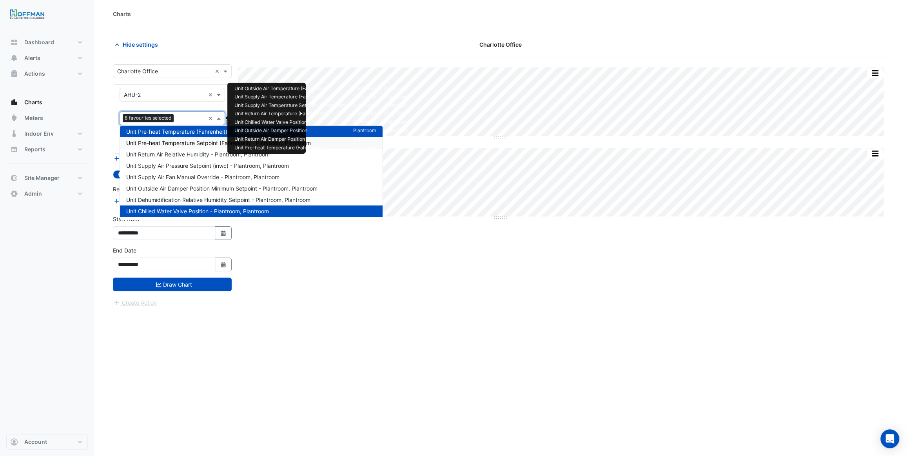
click at [180, 141] on span "Unit Pre-heat Temperature Setpoint (Fahrenheit) - Plantroom, Plantroom" at bounding box center [218, 143] width 185 height 7
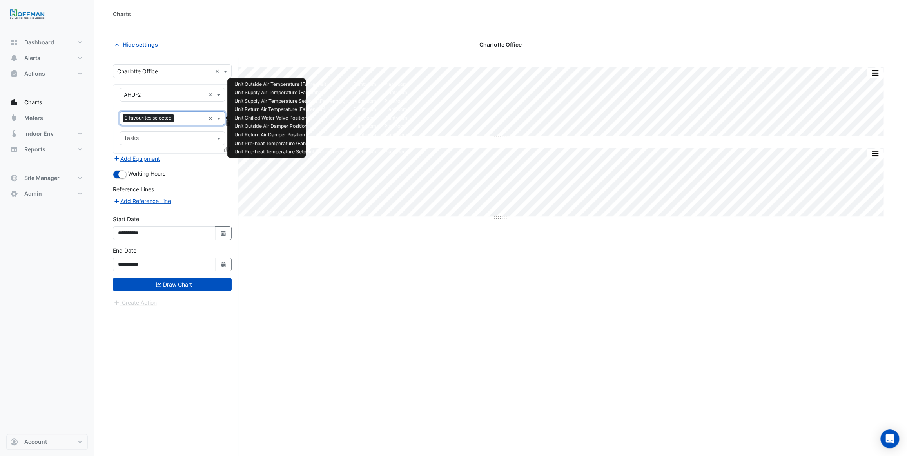
click at [184, 120] on input "text" at bounding box center [191, 119] width 28 height 8
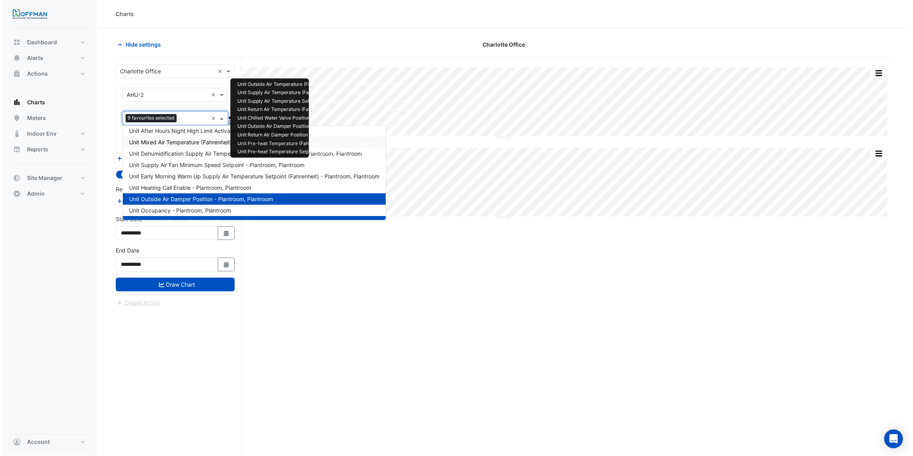
scroll to position [492, 0]
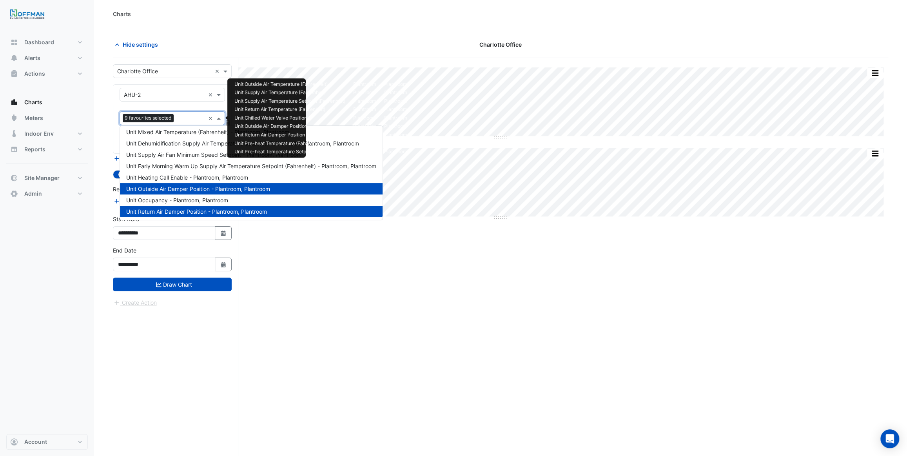
click at [199, 211] on span "Unit Return Air Damper Position - Plantroom, Plantroom" at bounding box center [196, 211] width 141 height 7
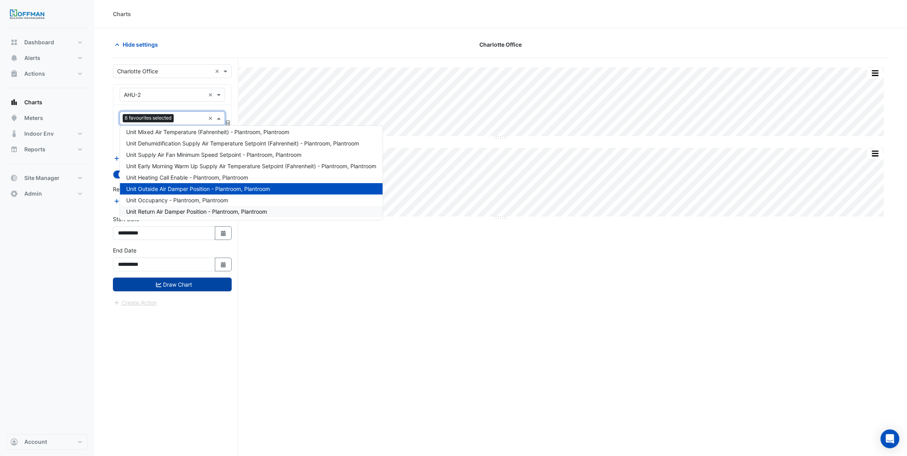
click at [200, 282] on button "Draw Chart" at bounding box center [172, 285] width 119 height 14
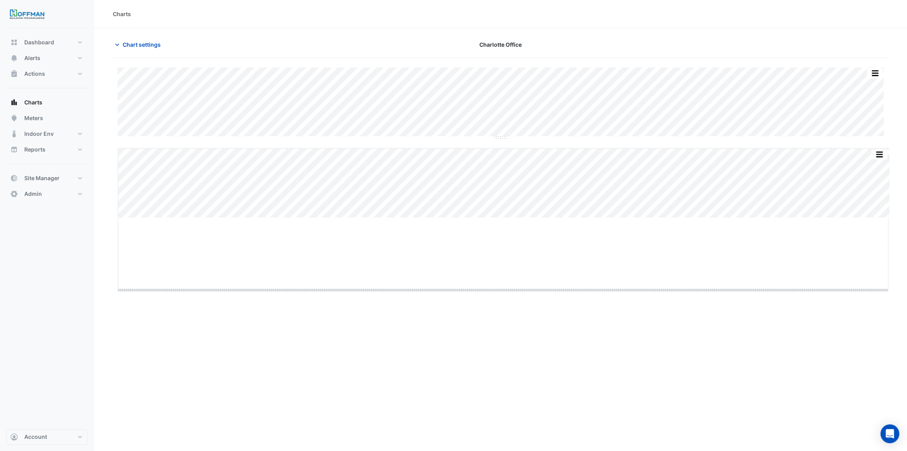
drag, startPoint x: 506, startPoint y: 218, endPoint x: 504, endPoint y: 291, distance: 73.4
drag, startPoint x: 500, startPoint y: 138, endPoint x: 518, endPoint y: 205, distance: 69.4
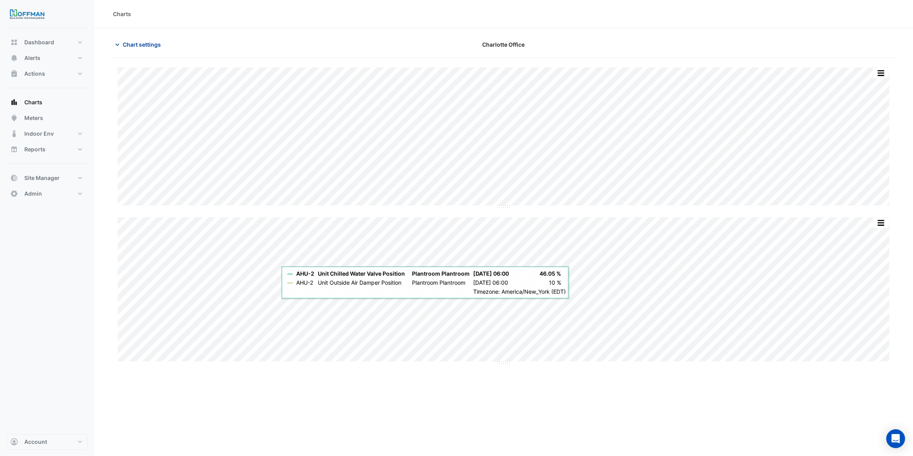
click at [137, 41] on span "Chart settings" at bounding box center [142, 44] width 38 height 8
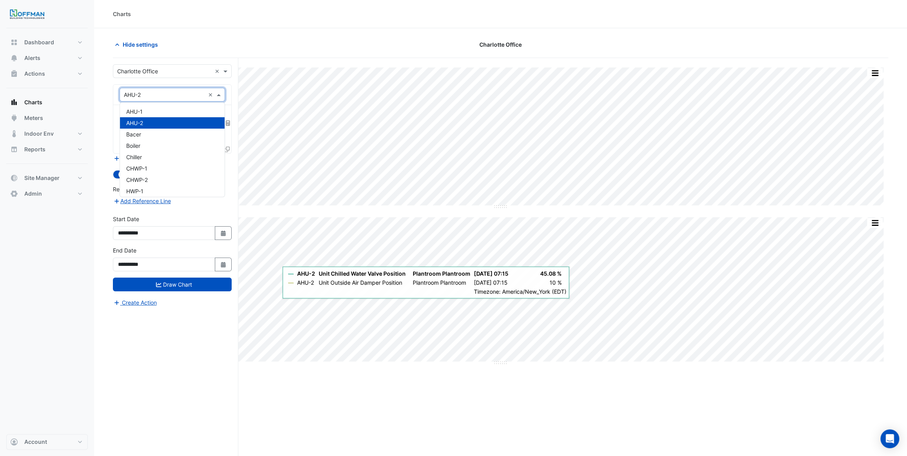
click at [161, 95] on input "text" at bounding box center [164, 95] width 81 height 8
click at [160, 169] on div "CHWP-1" at bounding box center [172, 168] width 105 height 11
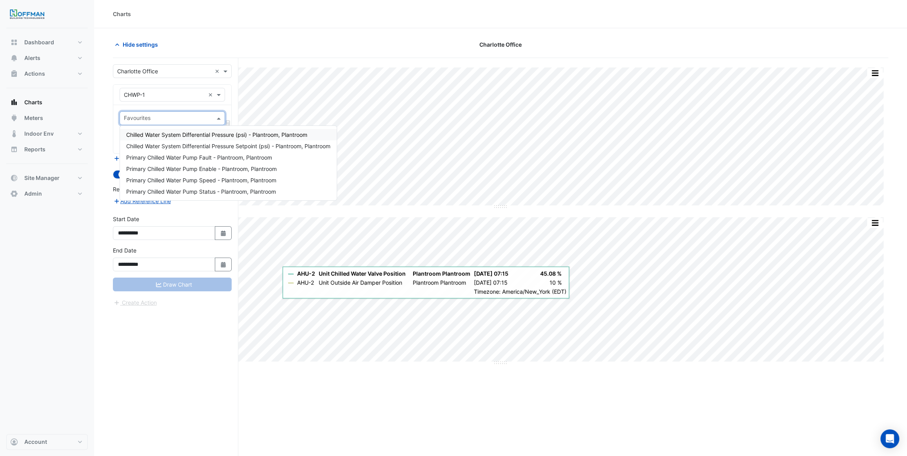
click at [167, 122] on input "text" at bounding box center [168, 119] width 88 height 8
click at [217, 136] on span "Chilled Water System Differential Pressure (psi) - Plantroom, Plantroom" at bounding box center [216, 134] width 181 height 7
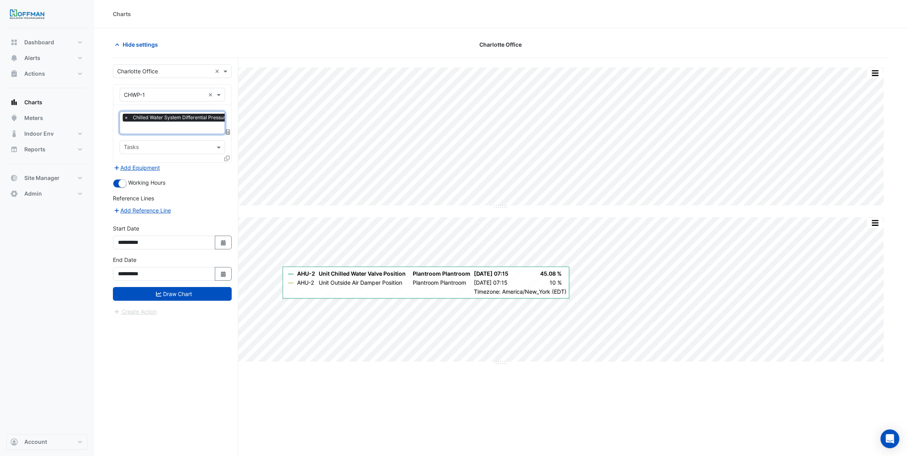
click at [196, 130] on input "text" at bounding box center [210, 128] width 172 height 8
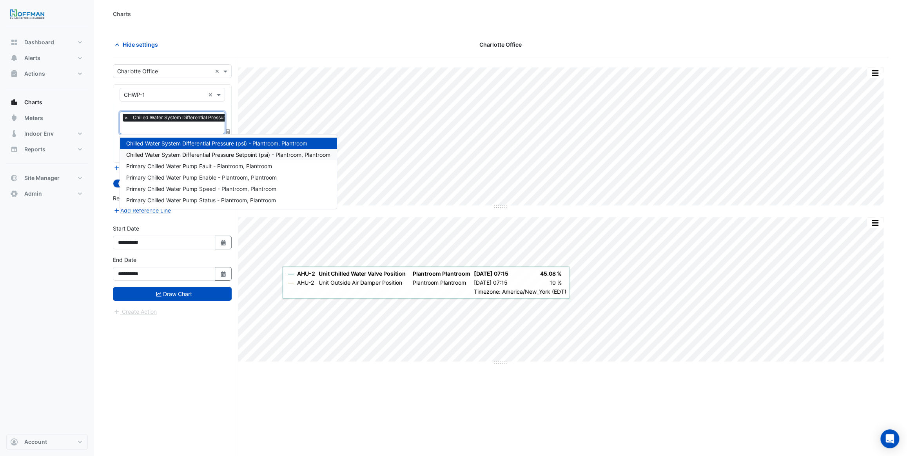
click at [197, 156] on span "Chilled Water System Differential Pressure Setpoint (psi) - Plantroom, Plantroom" at bounding box center [228, 154] width 204 height 7
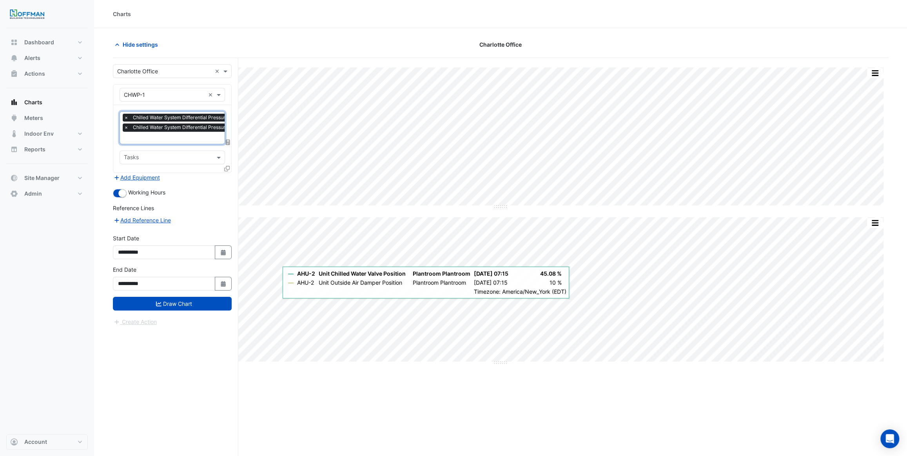
click at [196, 136] on input "text" at bounding box center [220, 139] width 192 height 8
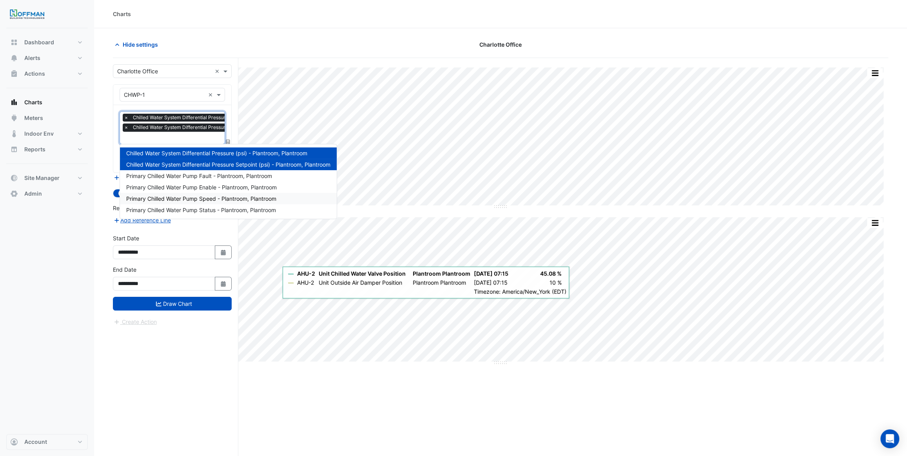
drag, startPoint x: 208, startPoint y: 196, endPoint x: 208, endPoint y: 211, distance: 14.5
click at [208, 196] on span "Primary Chilled Water Pump Speed - Plantroom, Plantroom" at bounding box center [201, 198] width 150 height 7
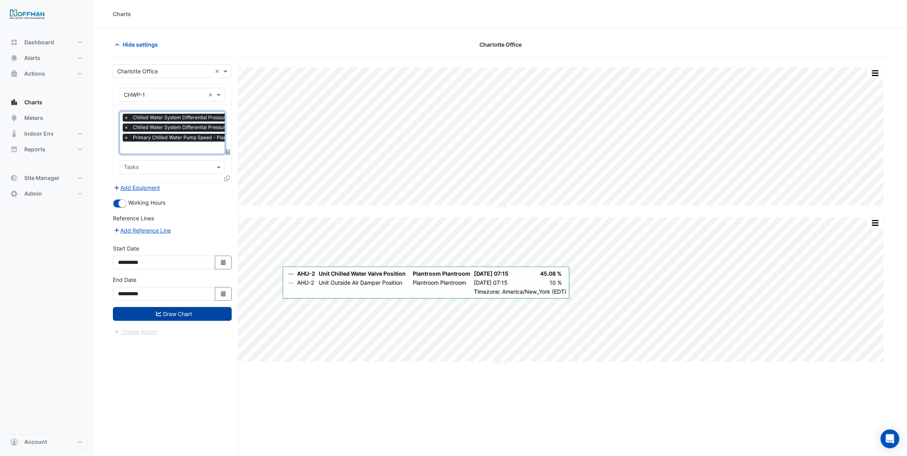
click at [213, 313] on button "Draw Chart" at bounding box center [172, 314] width 119 height 14
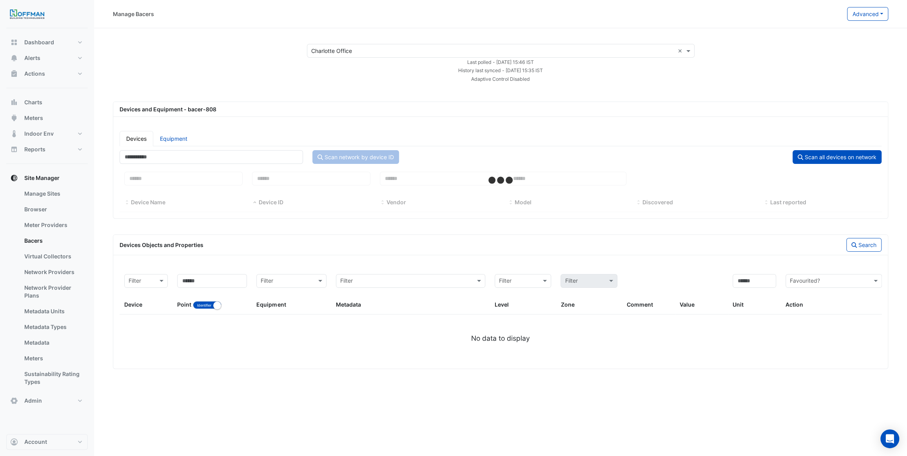
select select "***"
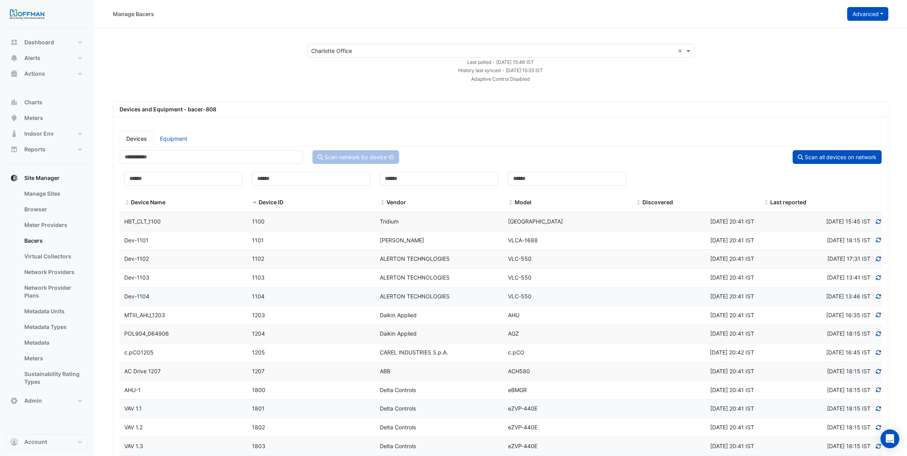
click at [882, 14] on button "Advanced" at bounding box center [867, 14] width 41 height 14
click at [846, 64] on span "Configure bacer-808" at bounding box center [829, 64] width 54 height 7
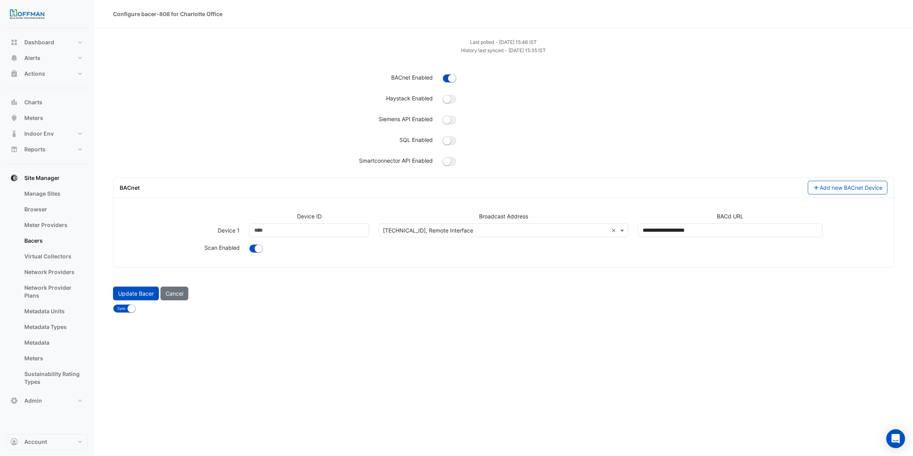
click at [475, 224] on div "Select address or add a new one [TECHNICAL_ID], Remote Interface ×" at bounding box center [502, 231] width 249 height 14
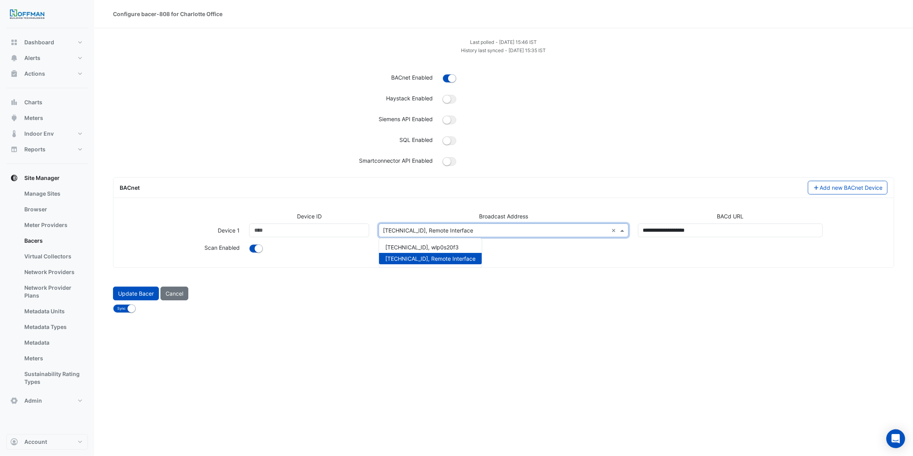
click at [466, 208] on div "Device ID Broadcast Address BACd URL Device 1 Device ID **** Broadcast Address …" at bounding box center [503, 237] width 780 height 62
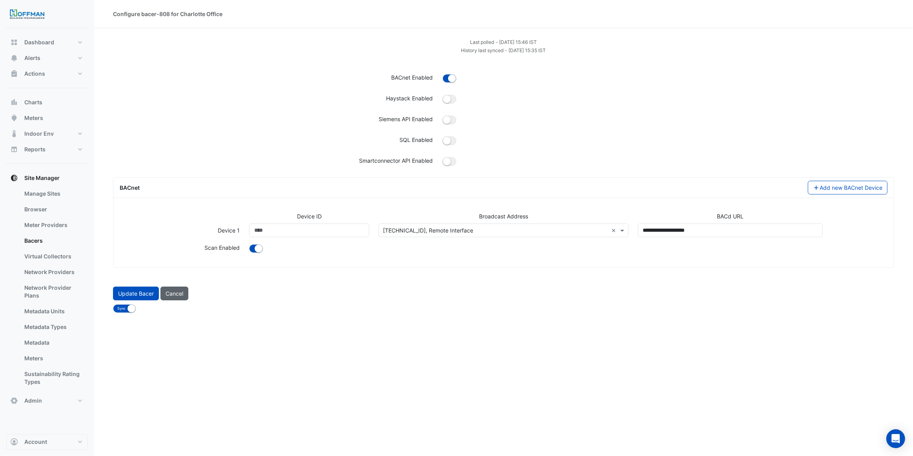
click at [173, 293] on button "Cancel" at bounding box center [174, 294] width 28 height 14
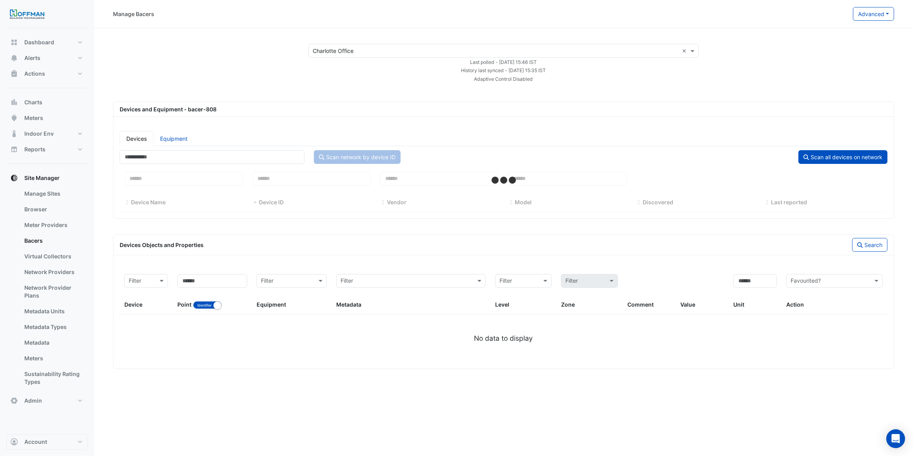
select select "***"
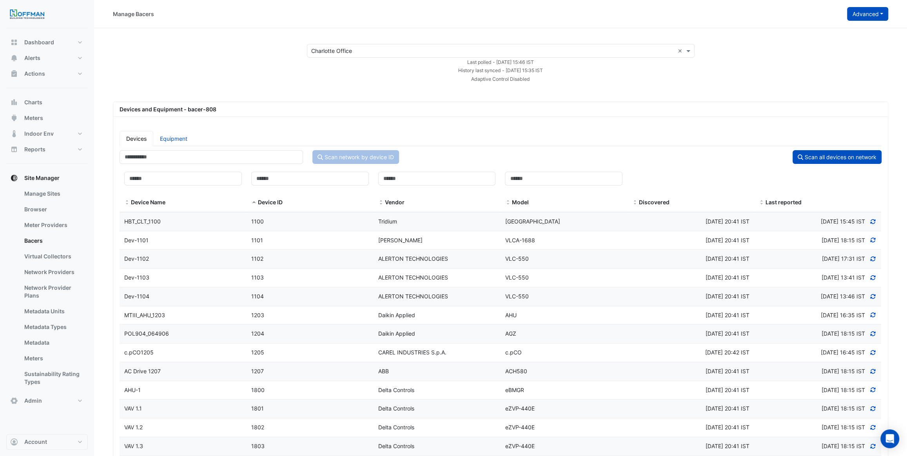
click at [873, 15] on button "Advanced" at bounding box center [867, 14] width 41 height 14
click at [832, 61] on span "Configure bacer-808" at bounding box center [829, 64] width 54 height 7
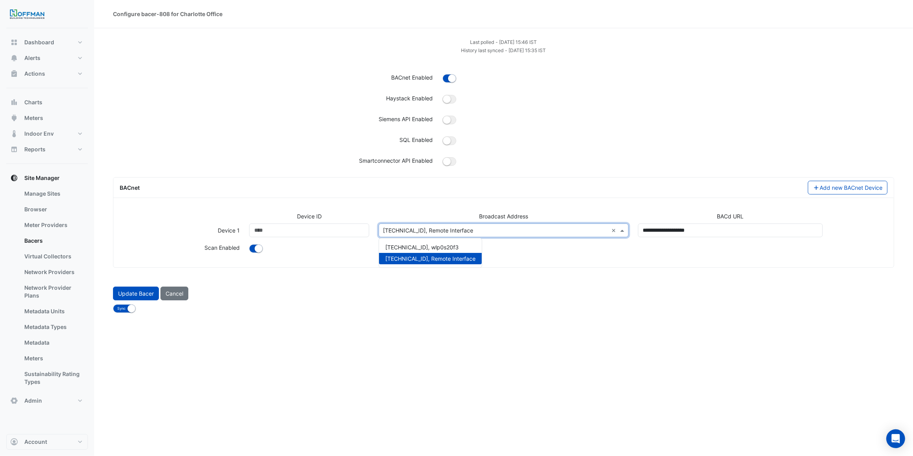
click at [475, 233] on input "text" at bounding box center [495, 231] width 225 height 8
click at [500, 258] on div "Device ID Broadcast Address BACd URL Device 1 Device ID **** Broadcast Address …" at bounding box center [503, 236] width 777 height 49
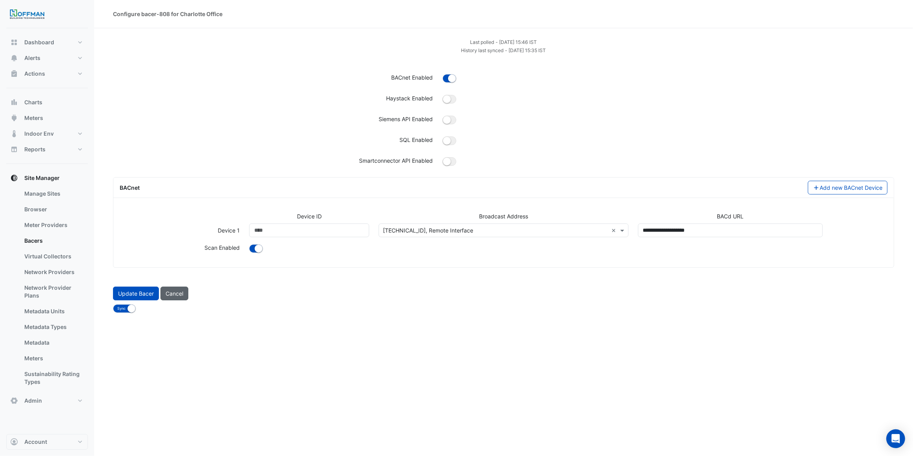
click at [184, 291] on button "Cancel" at bounding box center [174, 294] width 28 height 14
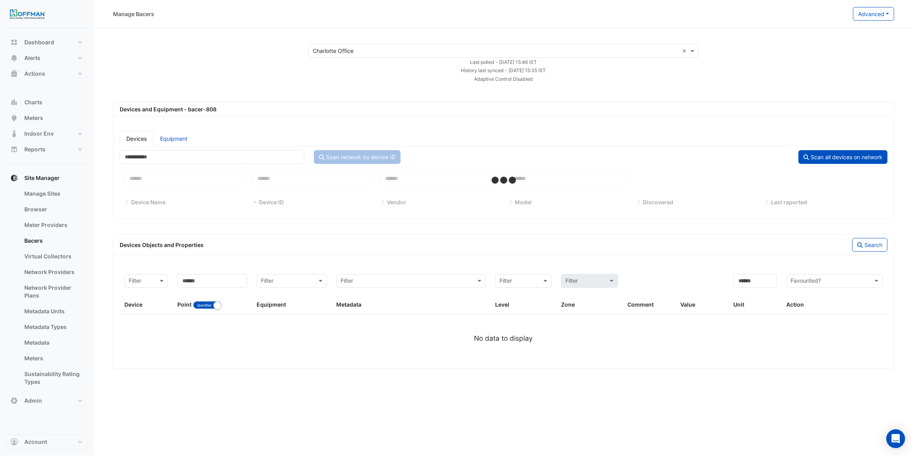
select select "***"
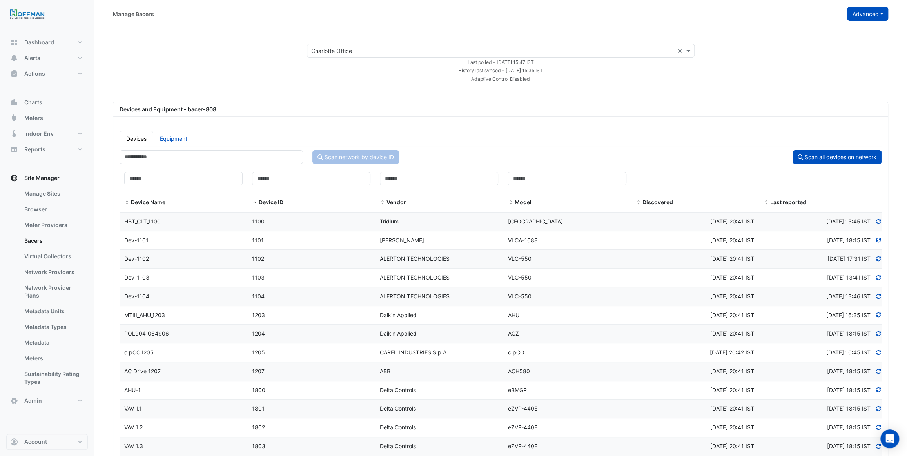
click at [877, 11] on button "Advanced" at bounding box center [867, 14] width 41 height 14
click at [848, 64] on span "Configure bacer-808" at bounding box center [829, 64] width 54 height 7
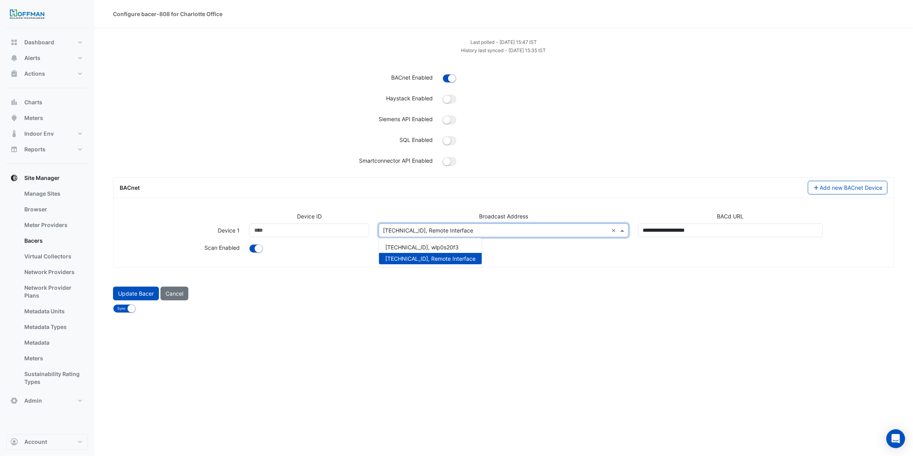
click at [449, 230] on input "text" at bounding box center [495, 231] width 225 height 8
click at [448, 208] on div "Device ID Broadcast Address BACd URL Device 1 Device ID **** Broadcast Address …" at bounding box center [503, 237] width 780 height 62
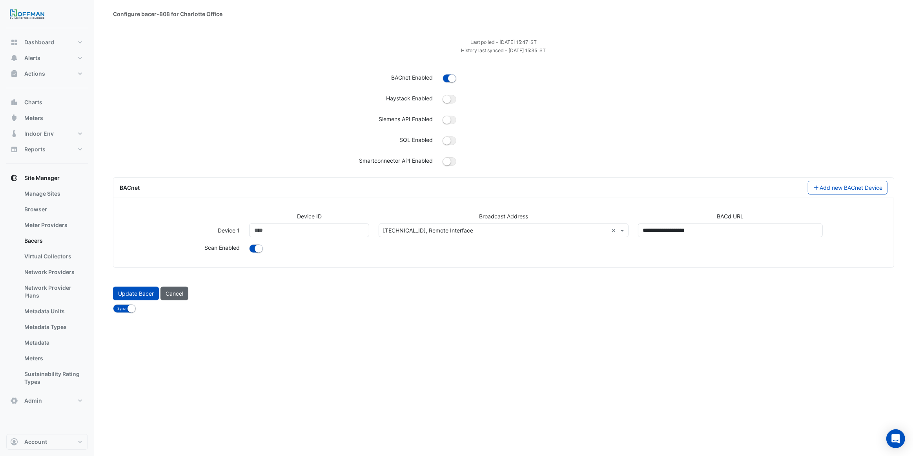
click at [180, 290] on button "Cancel" at bounding box center [174, 294] width 28 height 14
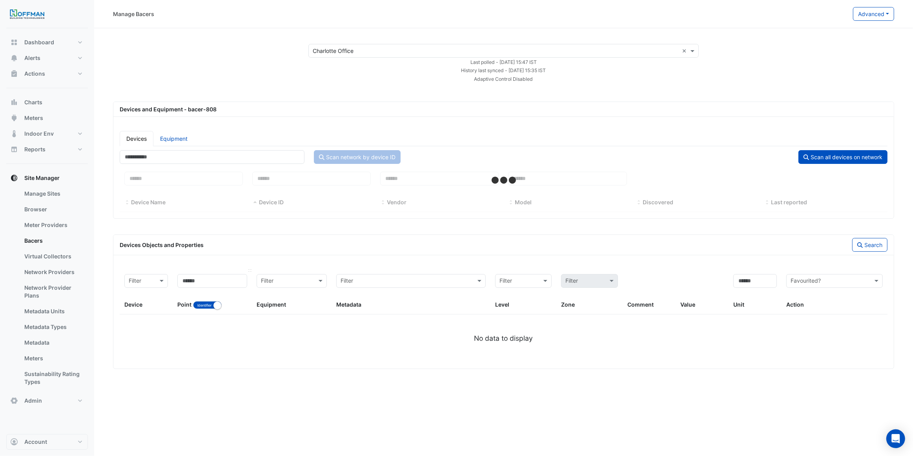
select select "***"
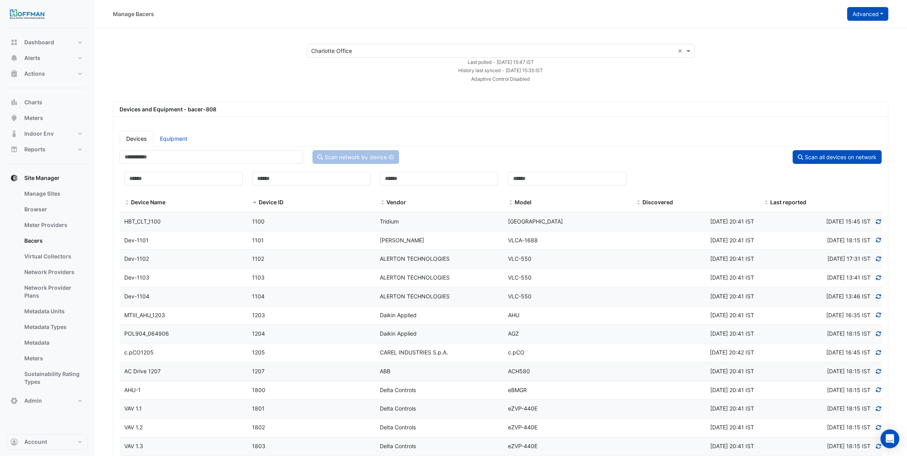
click at [863, 15] on button "Advanced" at bounding box center [867, 14] width 41 height 14
click at [829, 67] on span "Configure bacer-808" at bounding box center [829, 64] width 54 height 7
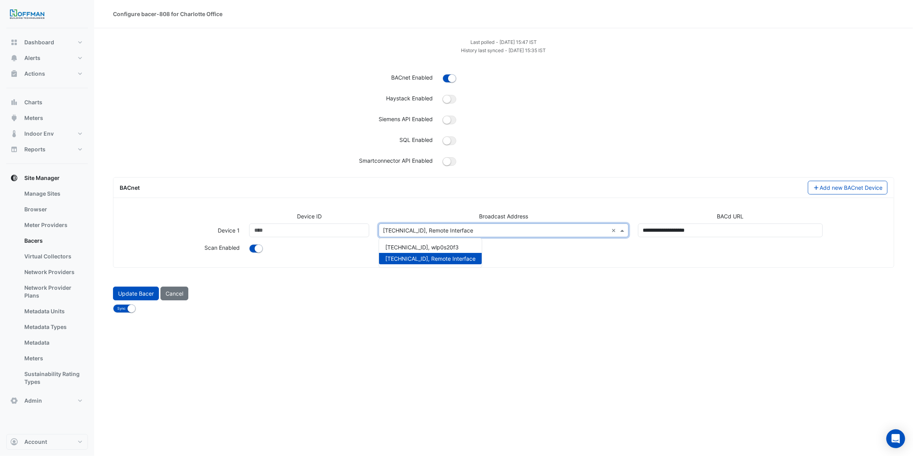
click at [436, 229] on input "text" at bounding box center [495, 231] width 225 height 8
click at [345, 255] on div "Device ID Broadcast Address BACd URL Device 1 Device ID **** Broadcast Address …" at bounding box center [503, 236] width 777 height 49
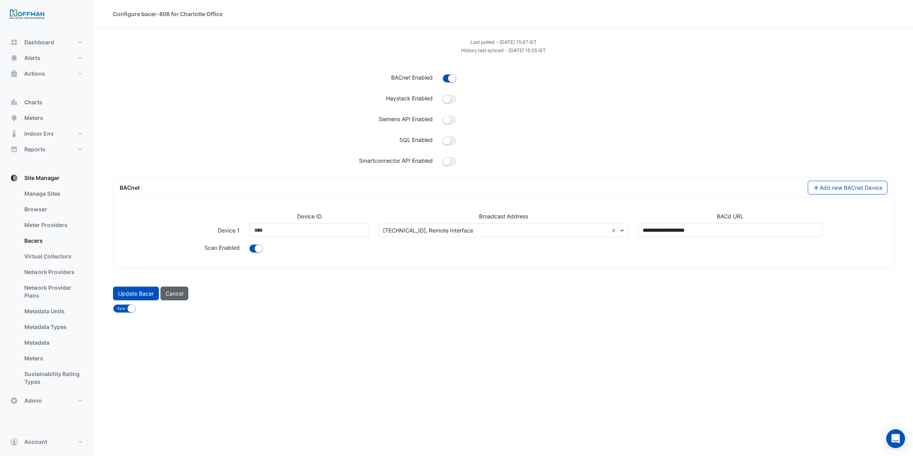
click at [181, 298] on button "Cancel" at bounding box center [174, 294] width 28 height 14
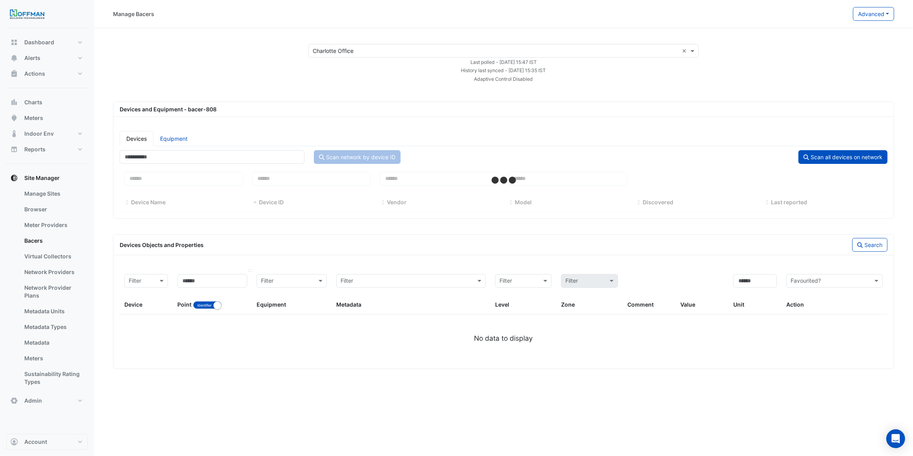
select select "***"
